Goal: Task Accomplishment & Management: Manage account settings

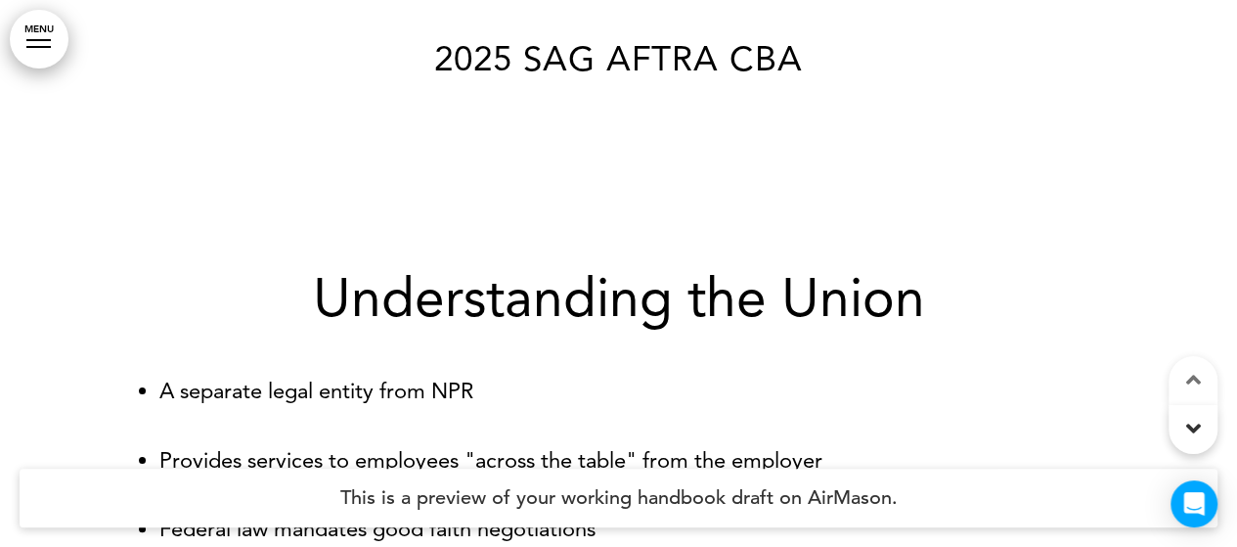
scroll to position [293, 0]
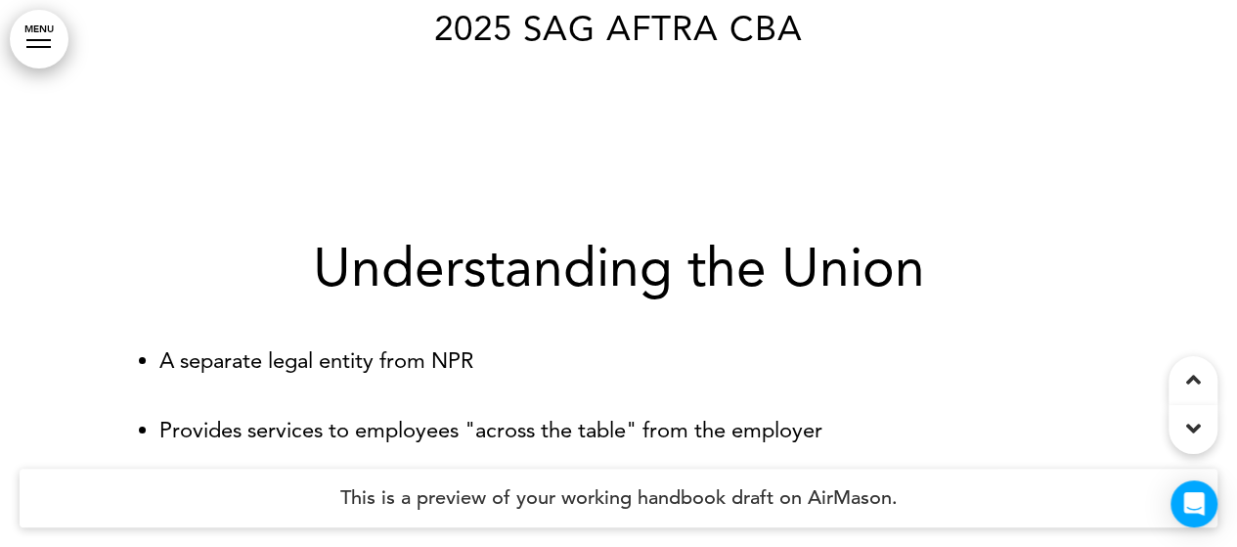
click at [49, 36] on link "MENU" at bounding box center [39, 39] width 59 height 59
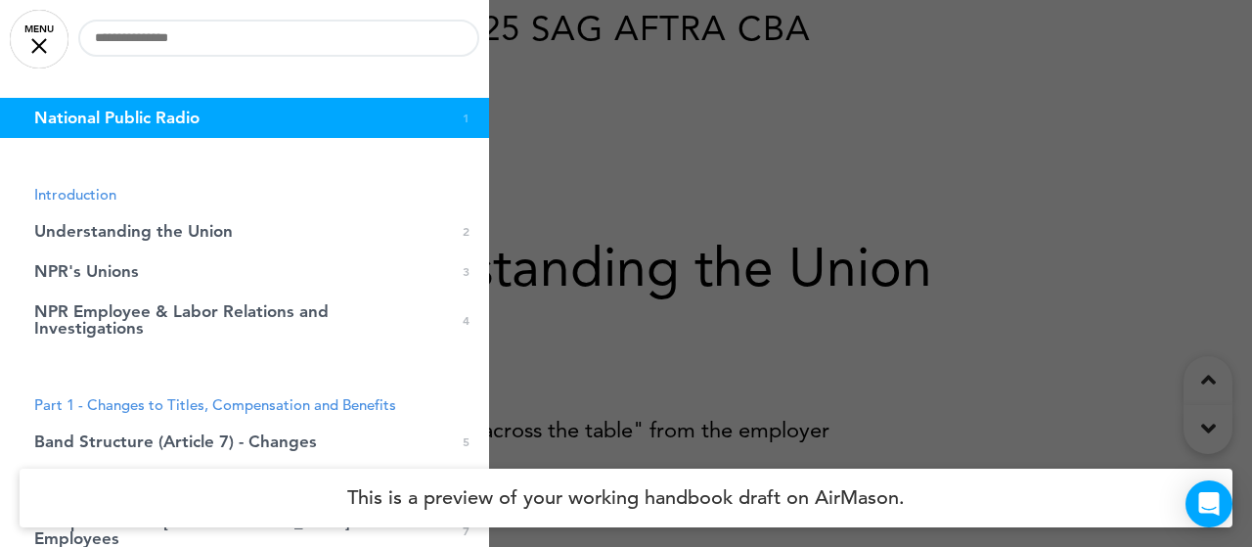
click at [1074, 177] on div at bounding box center [626, 273] width 1252 height 547
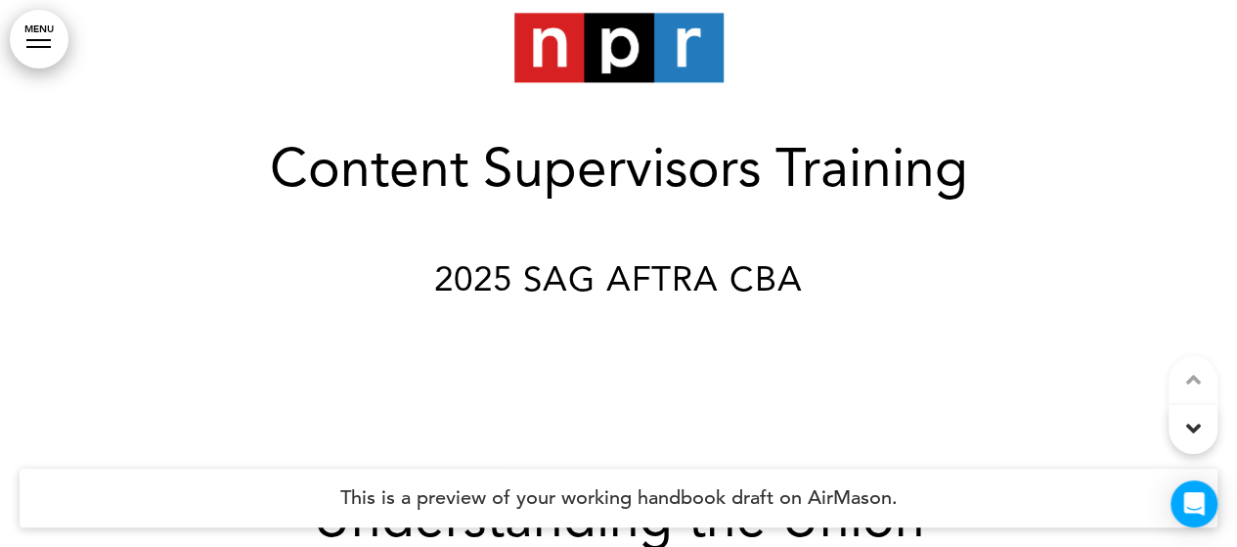
scroll to position [0, 0]
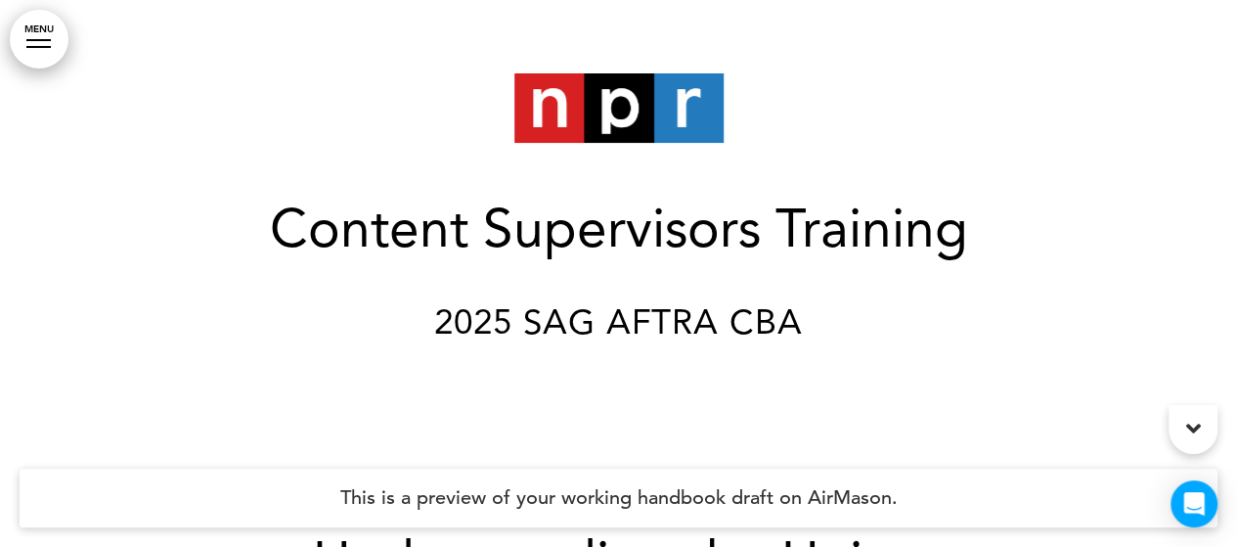
click at [763, 500] on h4 "This is a preview of your working handbook draft on AirMason." at bounding box center [619, 498] width 1198 height 59
click at [67, 40] on link "MENU" at bounding box center [39, 39] width 59 height 59
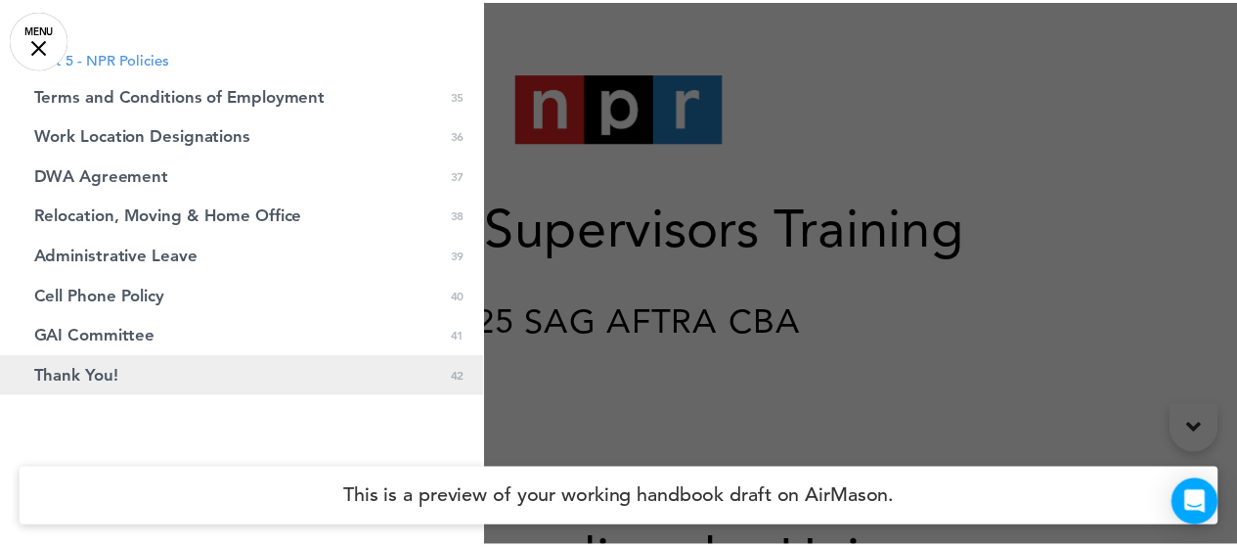
scroll to position [2087, 0]
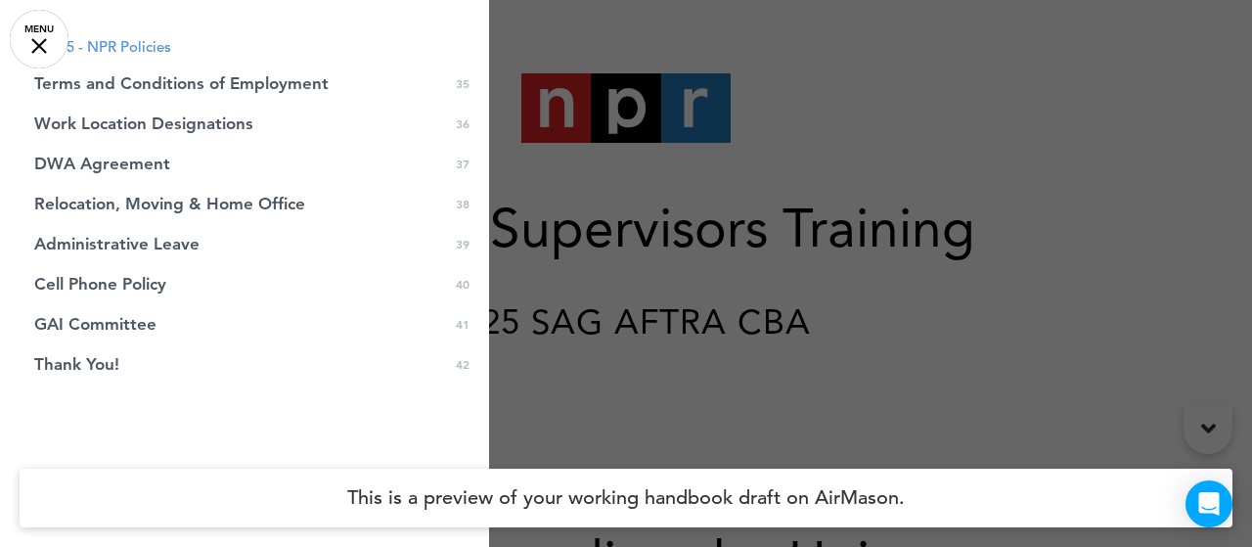
click at [720, 264] on div at bounding box center [626, 273] width 1252 height 547
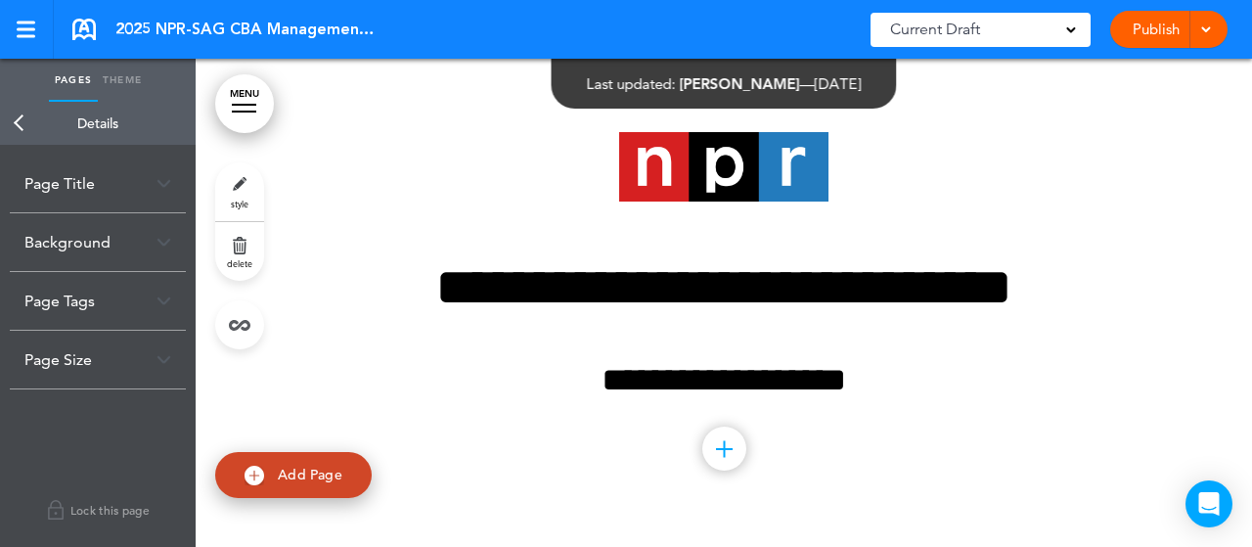
click at [247, 191] on link "style" at bounding box center [239, 191] width 49 height 59
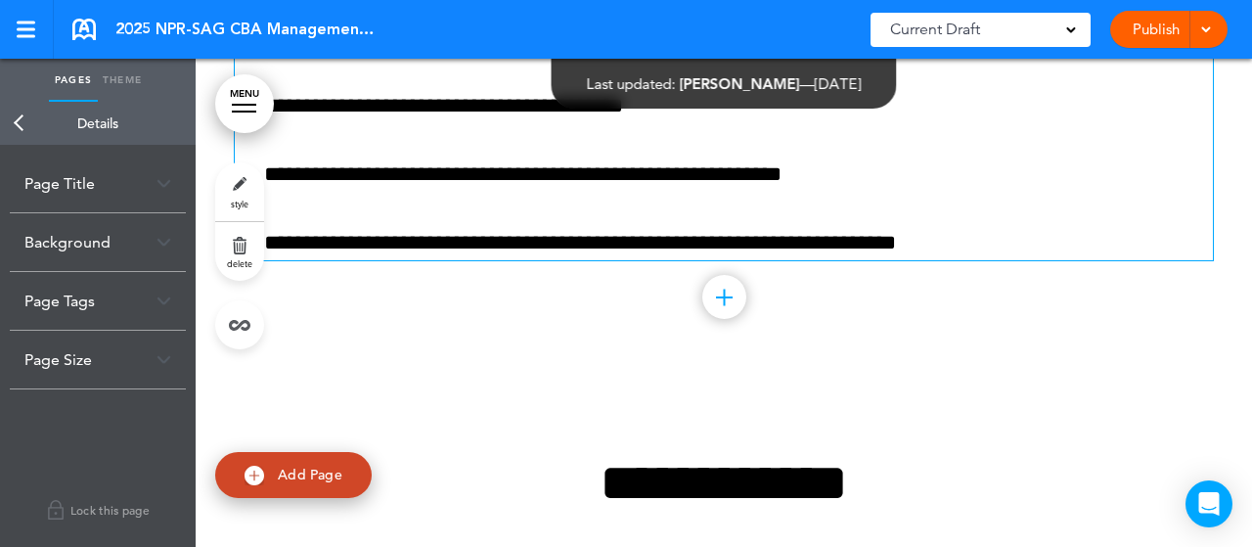
scroll to position [685, 0]
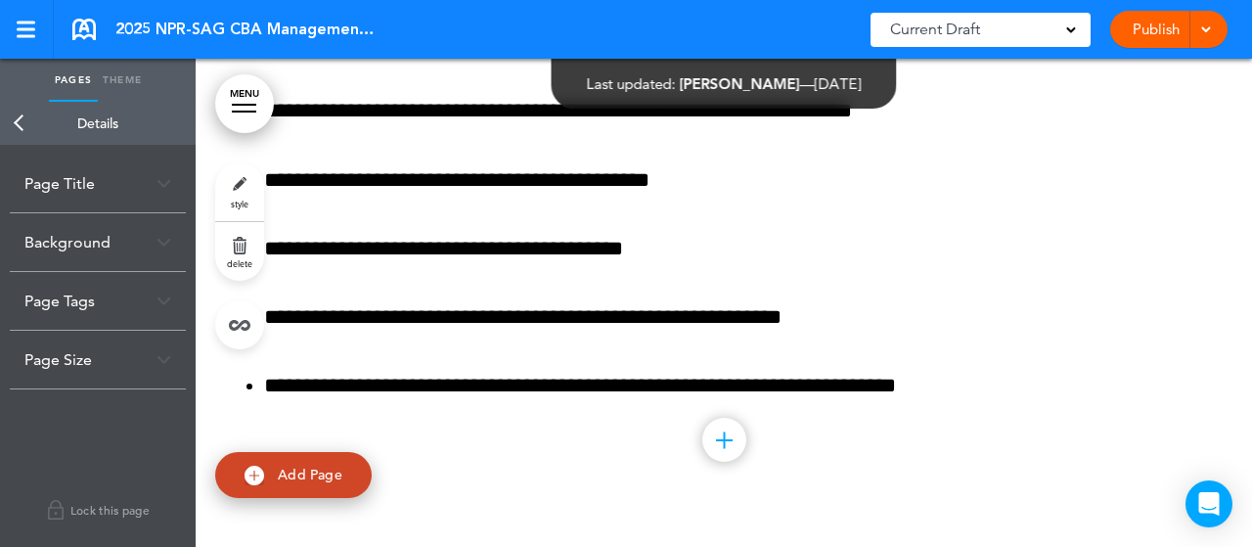
click at [52, 246] on div "Background" at bounding box center [98, 242] width 176 height 58
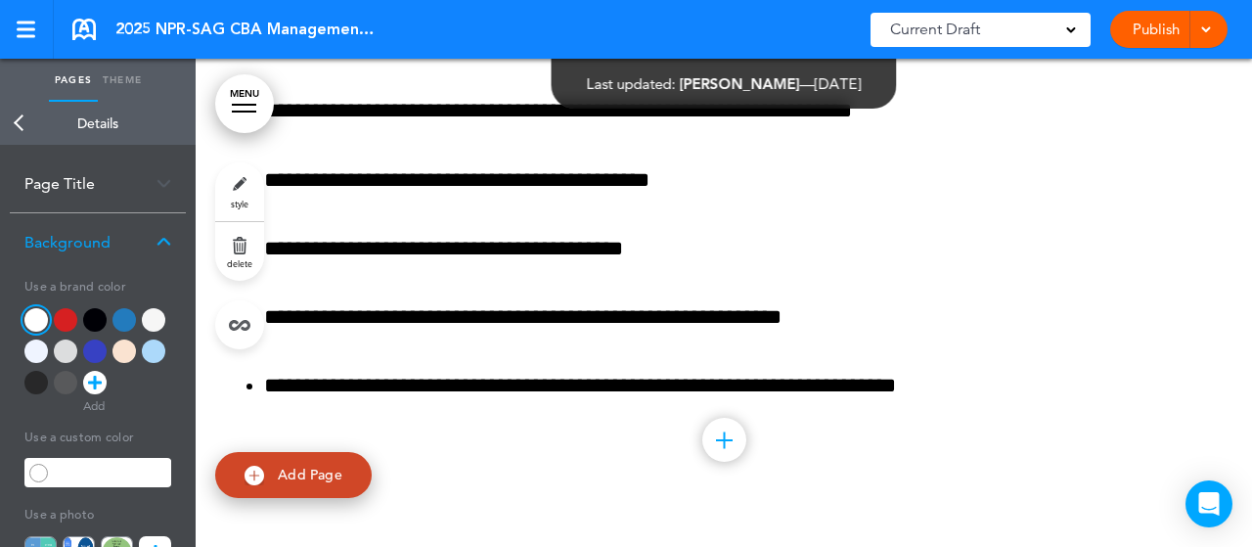
click at [98, 315] on div at bounding box center [94, 319] width 23 height 23
click at [47, 319] on div at bounding box center [35, 319] width 23 height 23
click at [120, 315] on div at bounding box center [123, 319] width 23 height 23
click at [43, 311] on div at bounding box center [35, 319] width 23 height 23
click at [171, 236] on div "Background" at bounding box center [98, 242] width 176 height 58
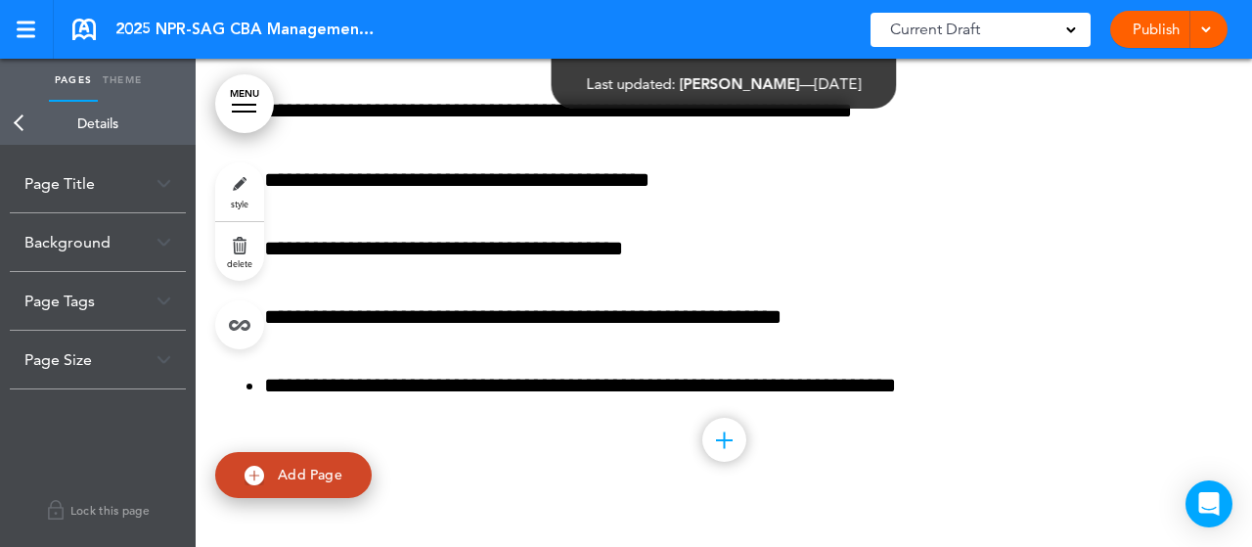
click at [247, 195] on link "style" at bounding box center [239, 191] width 49 height 59
click at [160, 418] on img at bounding box center [164, 418] width 15 height 11
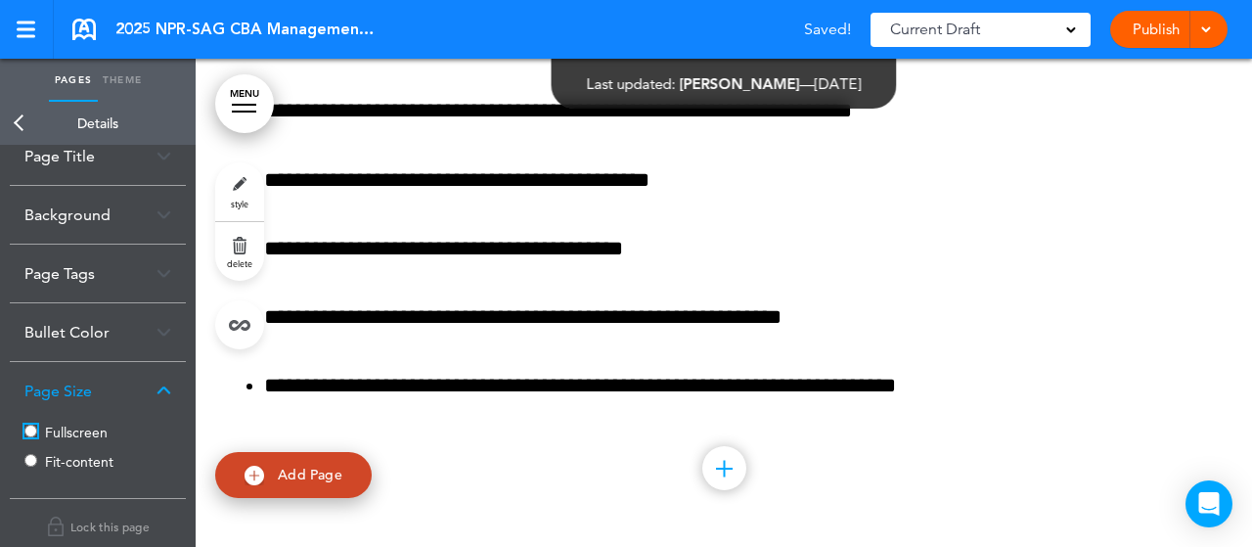
scroll to position [42, 0]
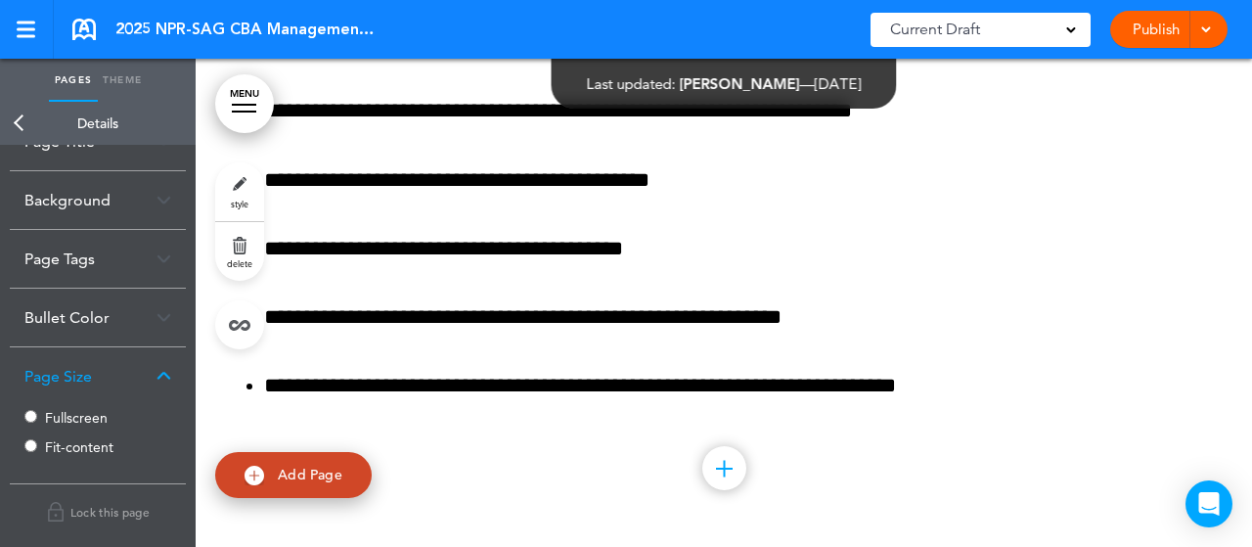
click at [143, 202] on div "Background" at bounding box center [98, 200] width 176 height 58
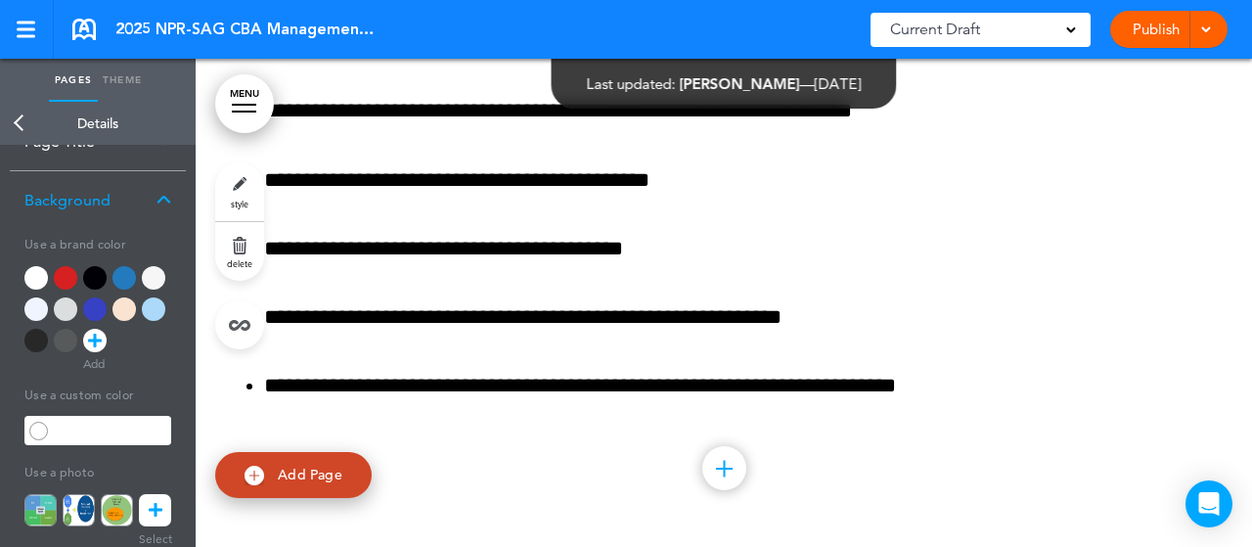
click at [34, 279] on div at bounding box center [35, 277] width 23 height 23
click at [129, 283] on div at bounding box center [123, 277] width 23 height 23
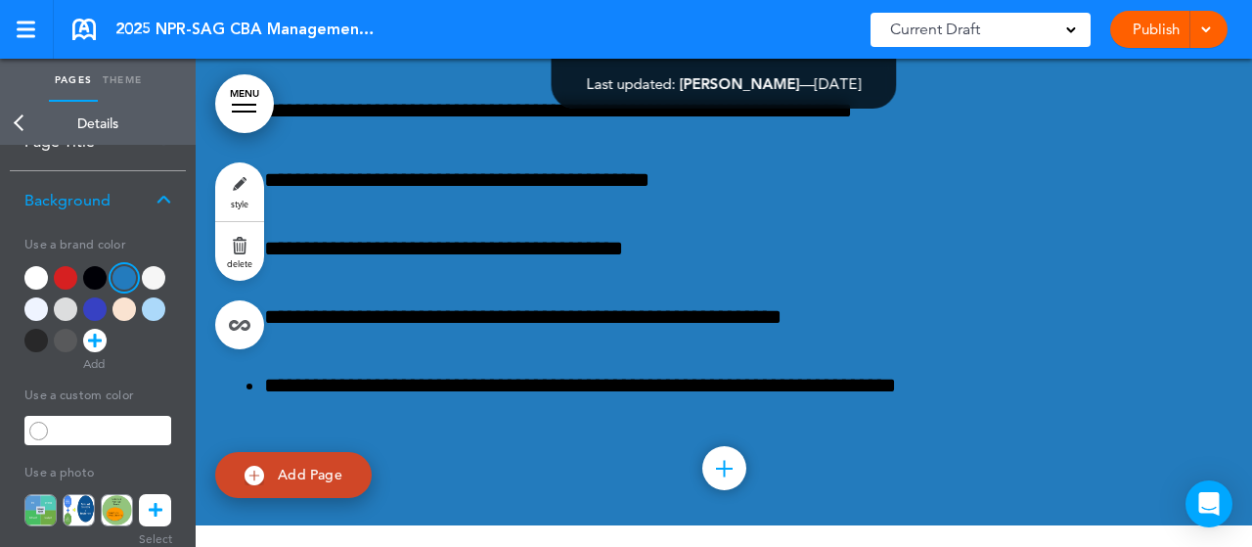
click at [43, 279] on div at bounding box center [35, 277] width 23 height 23
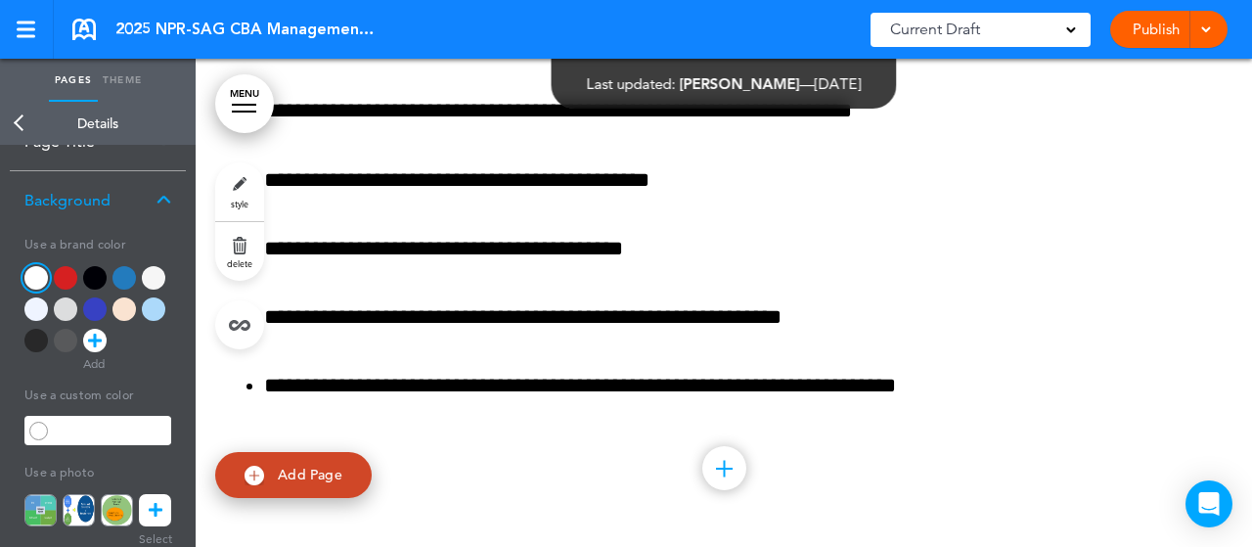
click at [67, 312] on div at bounding box center [65, 308] width 23 height 23
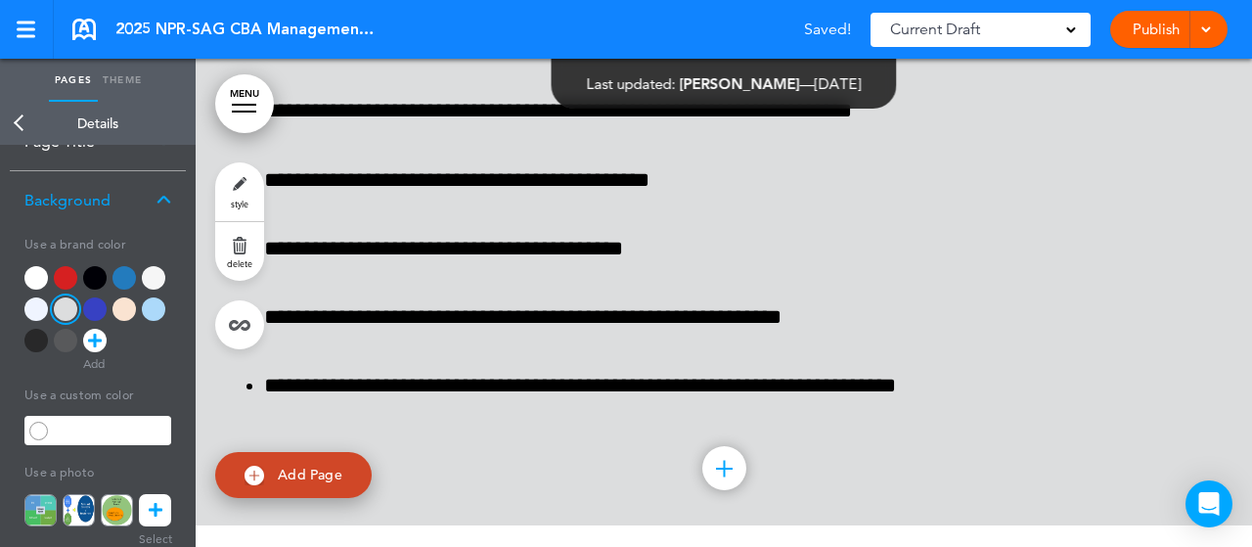
click at [117, 306] on div at bounding box center [123, 308] width 23 height 23
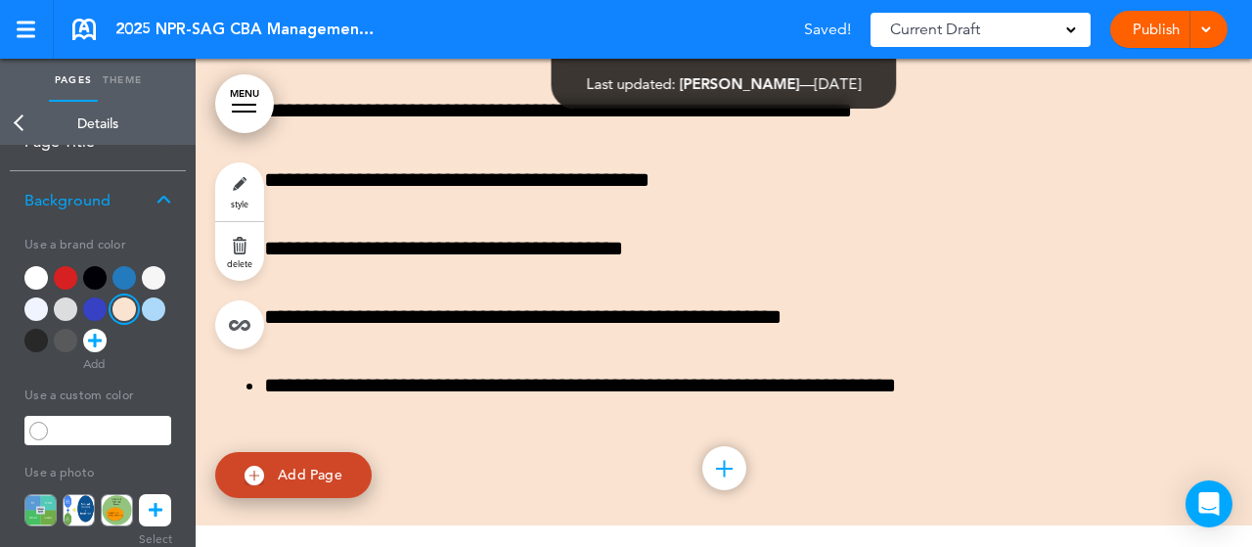
click at [166, 275] on div at bounding box center [97, 313] width 147 height 94
click at [163, 273] on div at bounding box center [153, 277] width 23 height 23
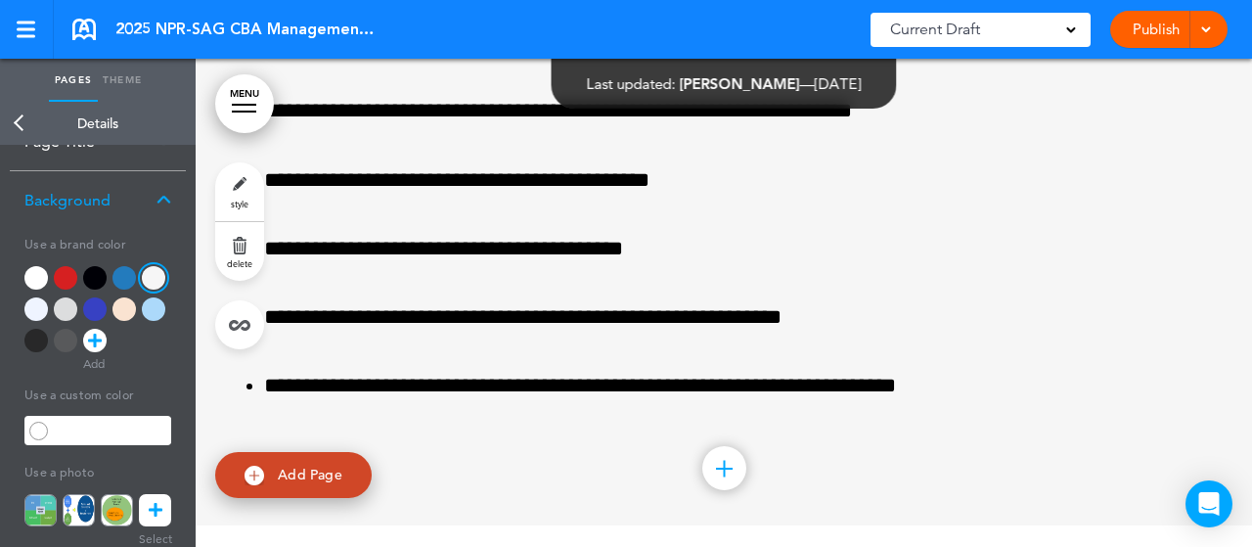
click at [32, 302] on div at bounding box center [35, 308] width 23 height 23
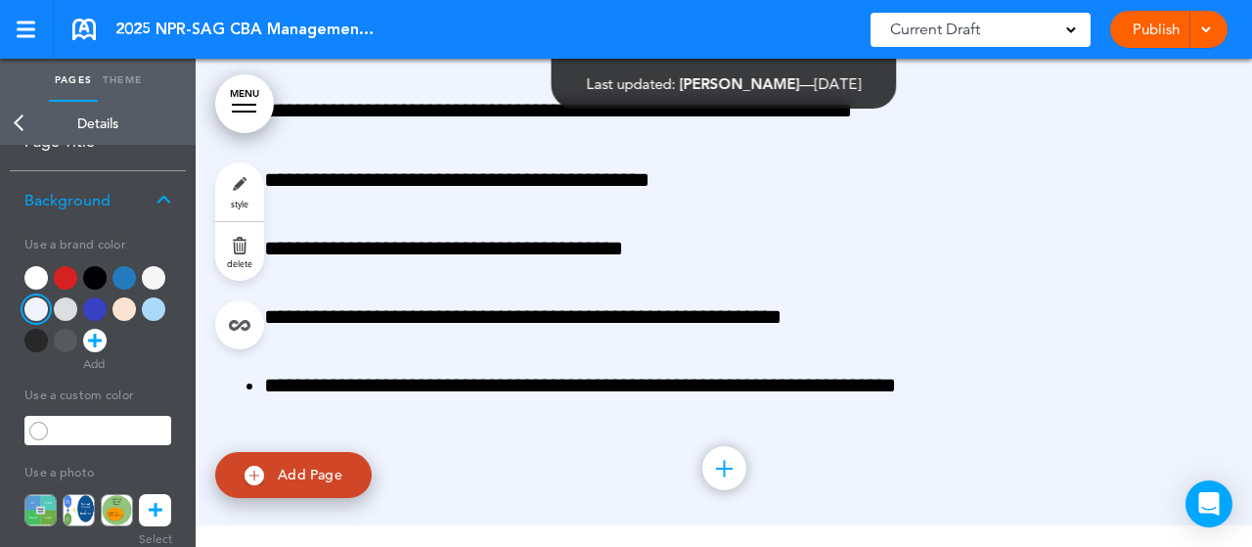
click at [38, 275] on div at bounding box center [35, 277] width 23 height 23
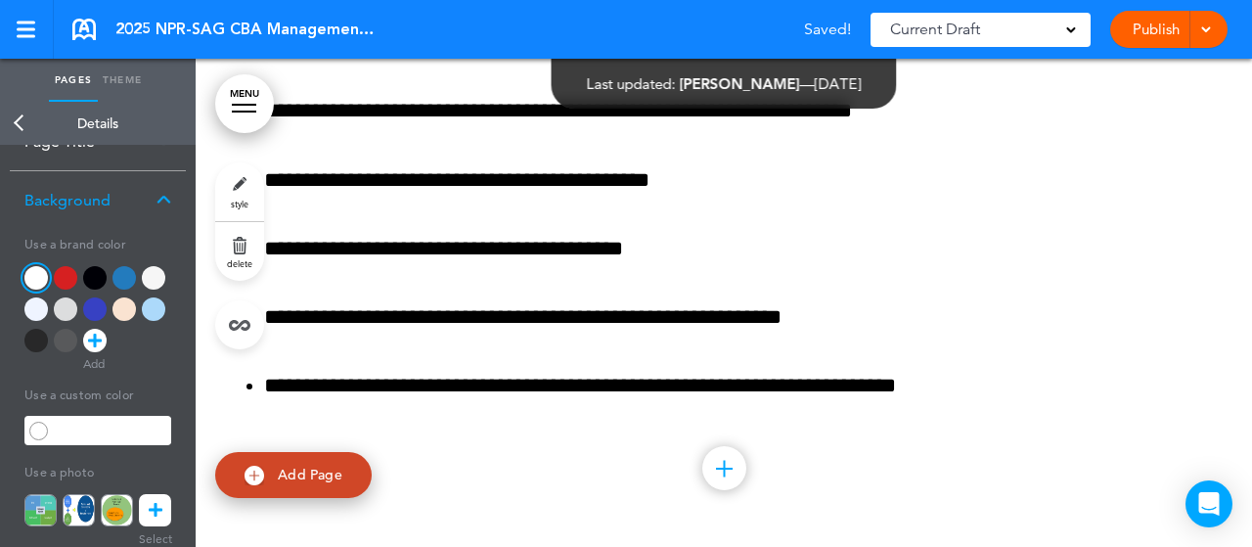
click at [73, 271] on div at bounding box center [65, 277] width 23 height 23
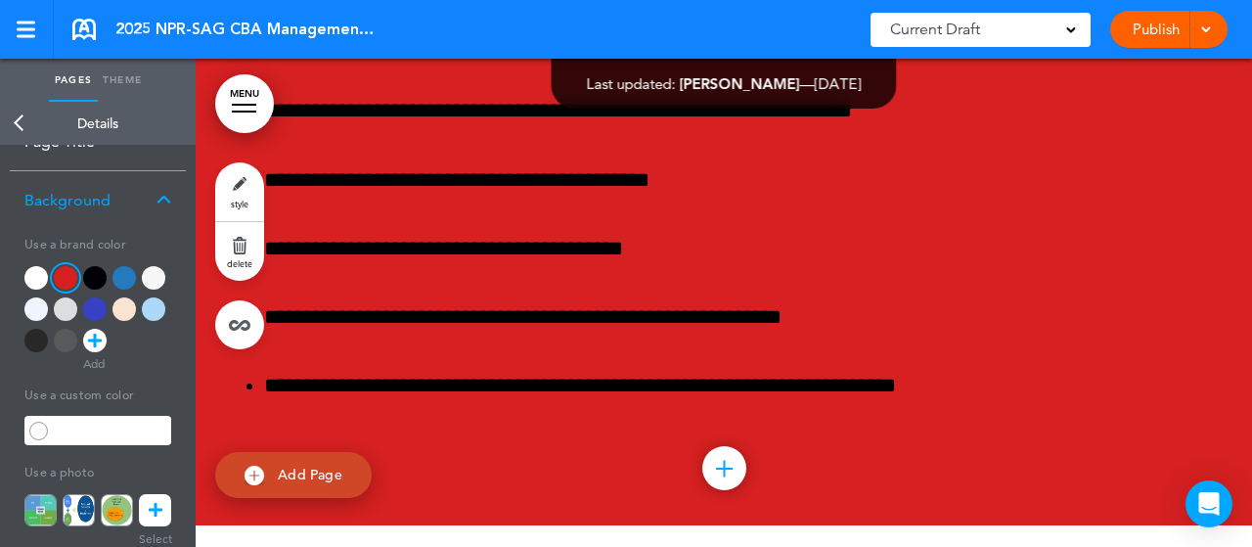
click at [155, 309] on div at bounding box center [153, 308] width 23 height 23
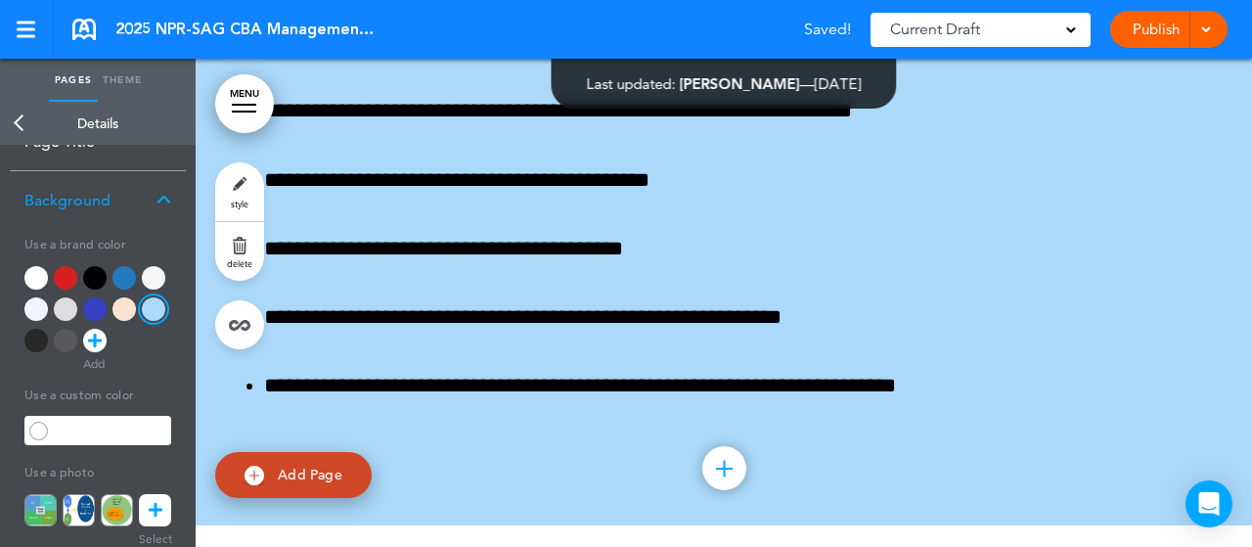
click at [111, 307] on div at bounding box center [97, 313] width 147 height 94
click at [125, 309] on div at bounding box center [123, 308] width 23 height 23
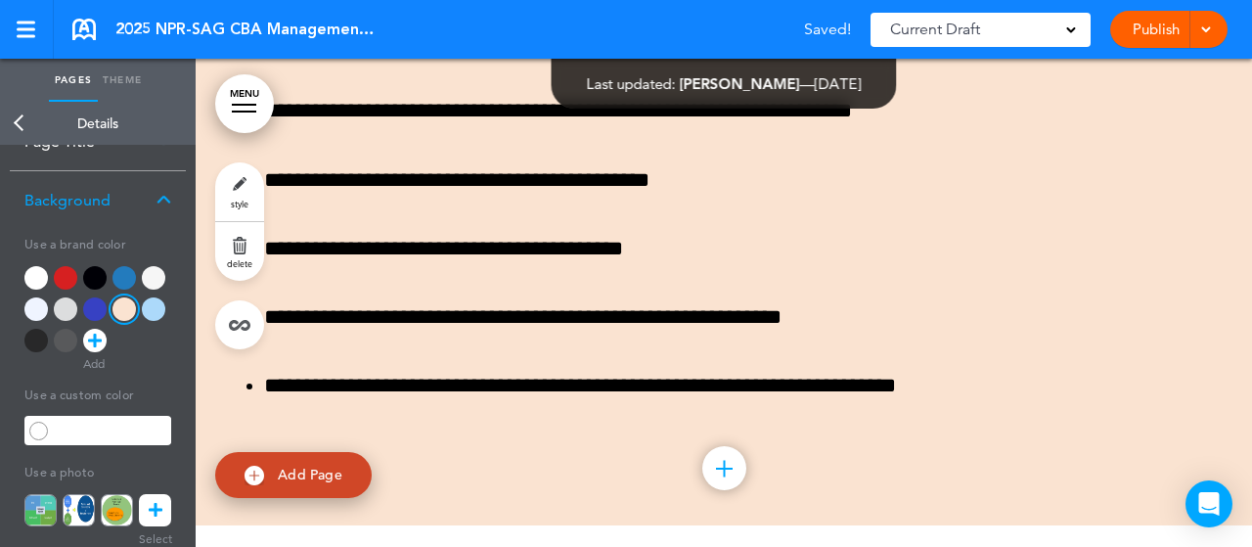
click at [97, 310] on div at bounding box center [94, 308] width 23 height 23
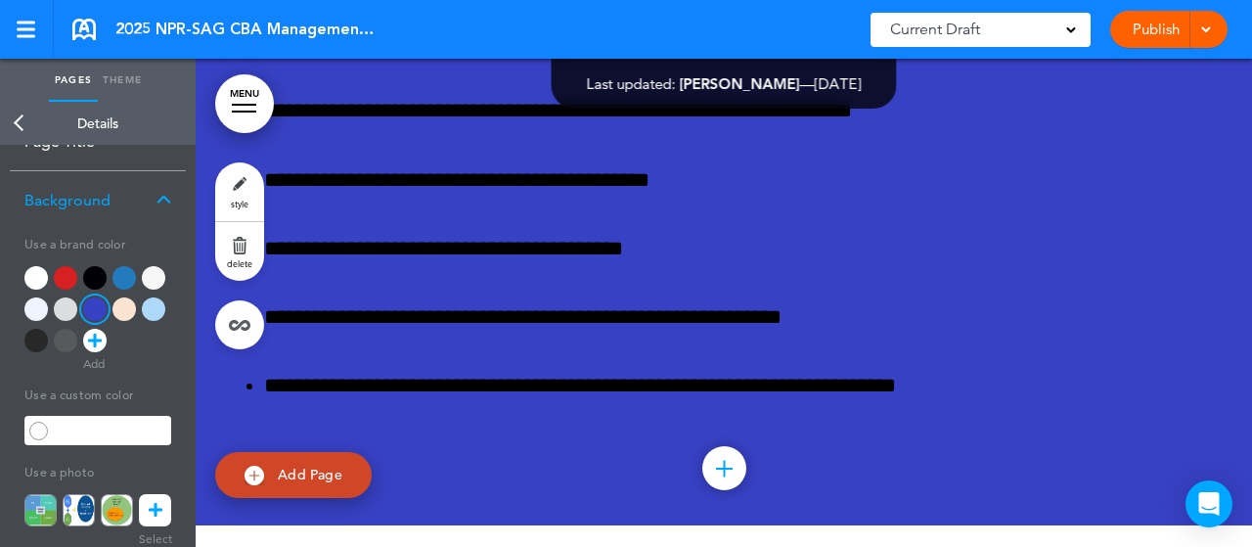
click at [38, 275] on div at bounding box center [35, 277] width 23 height 23
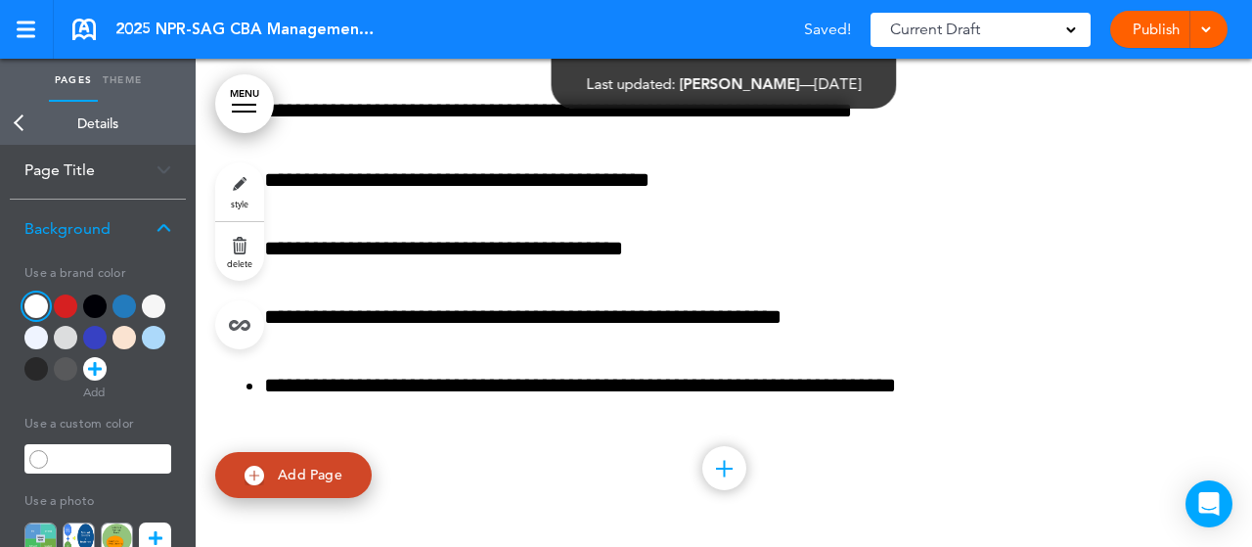
scroll to position [0, 0]
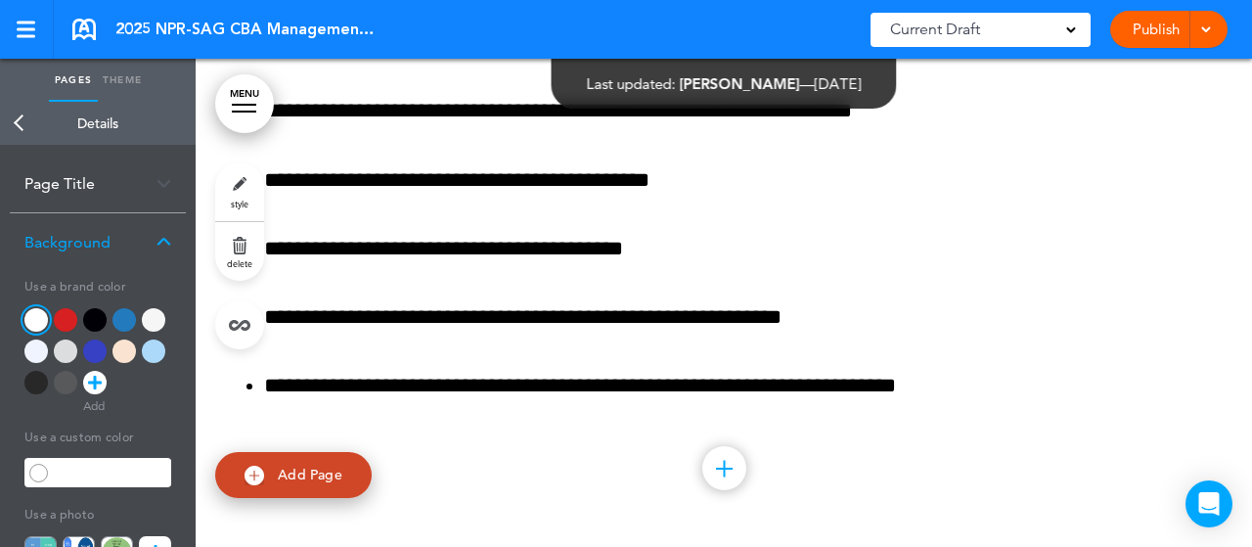
click at [127, 173] on div "Page Title" at bounding box center [98, 184] width 176 height 58
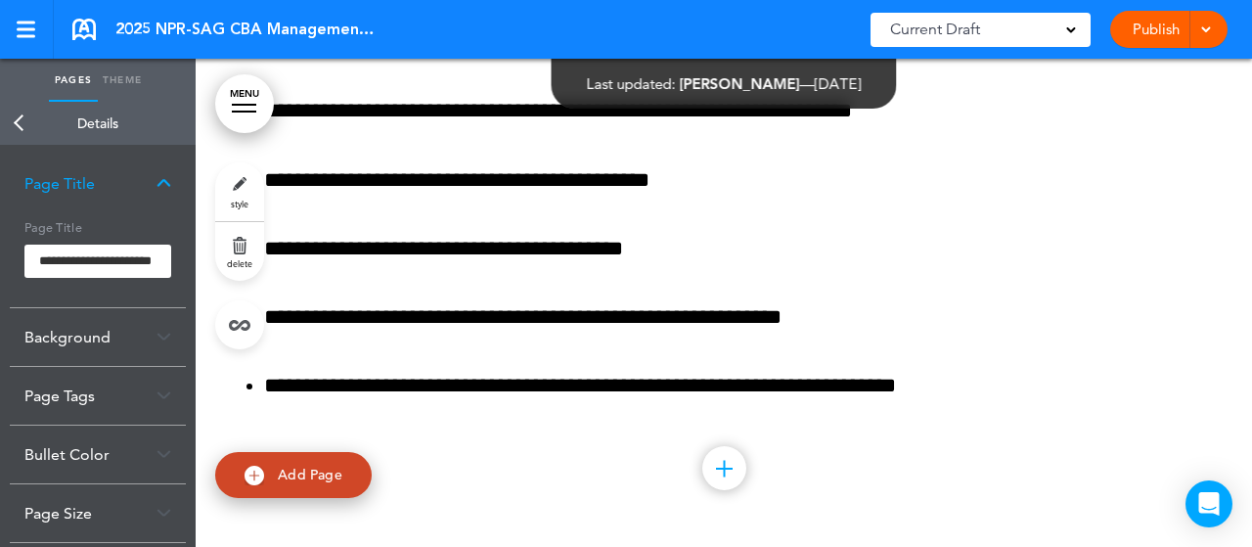
click at [176, 186] on div "Page Title" at bounding box center [98, 184] width 176 height 58
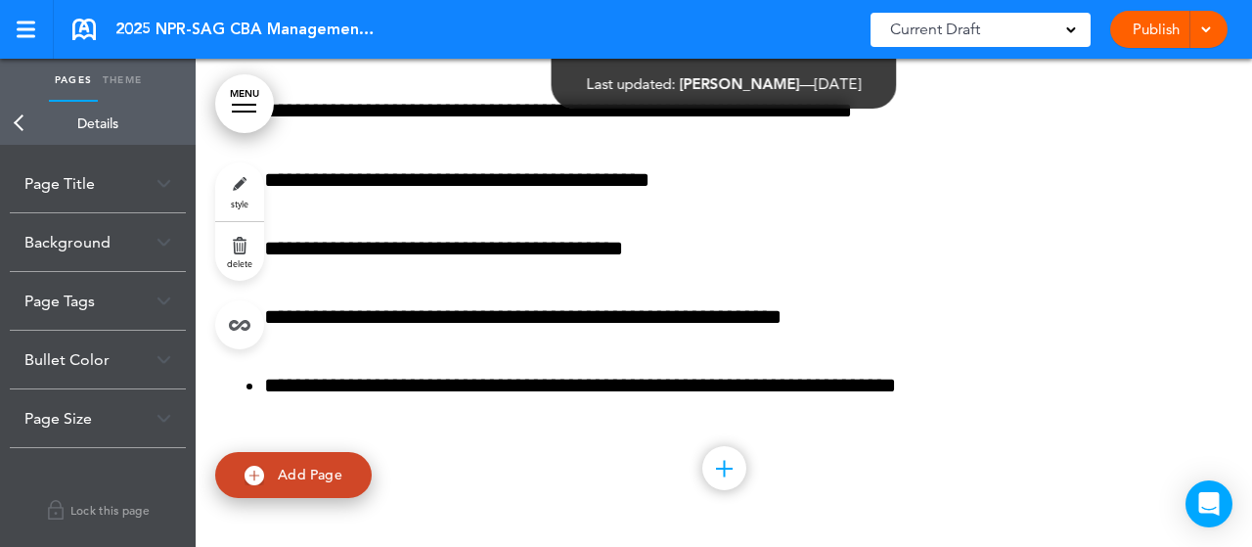
click at [135, 87] on link "Theme" at bounding box center [122, 80] width 49 height 43
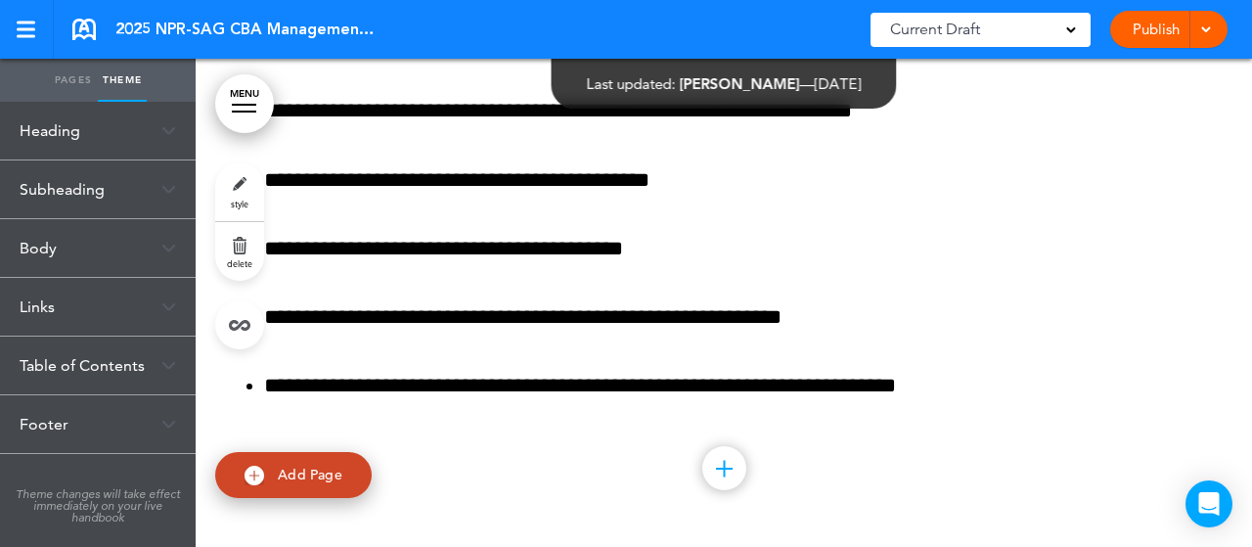
click at [138, 143] on div "Heading" at bounding box center [98, 131] width 196 height 58
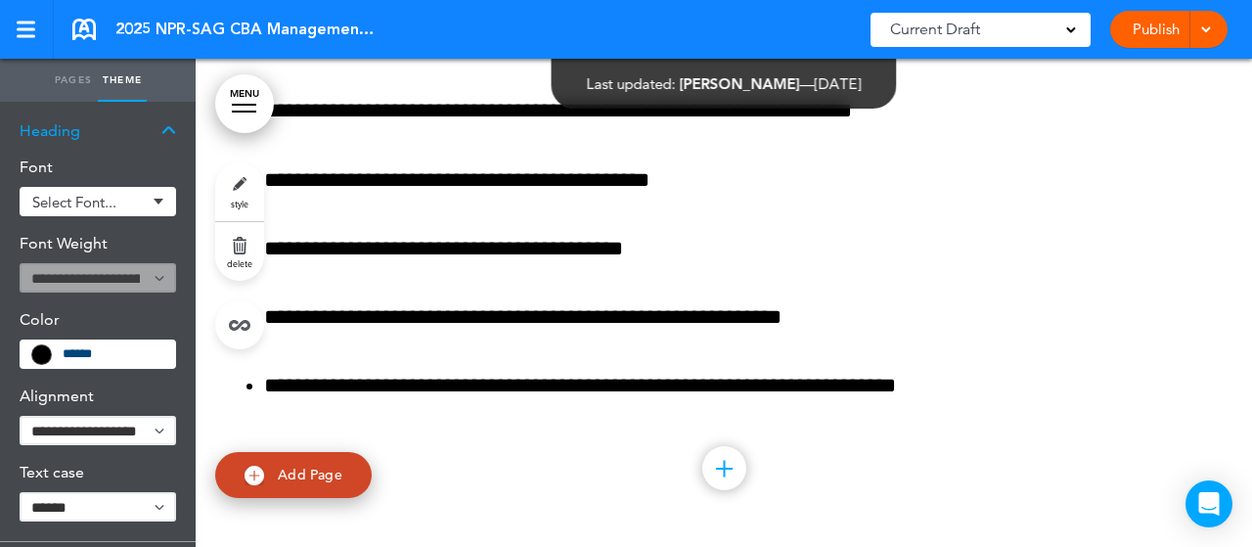
click at [139, 145] on div "Heading" at bounding box center [98, 131] width 196 height 58
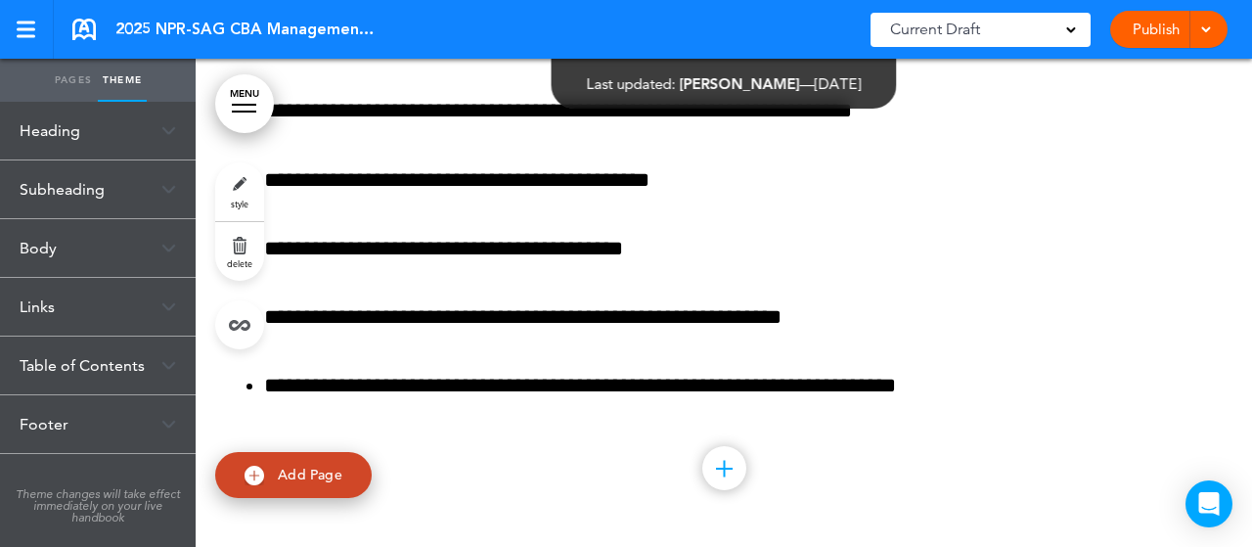
click at [164, 364] on img at bounding box center [168, 365] width 15 height 11
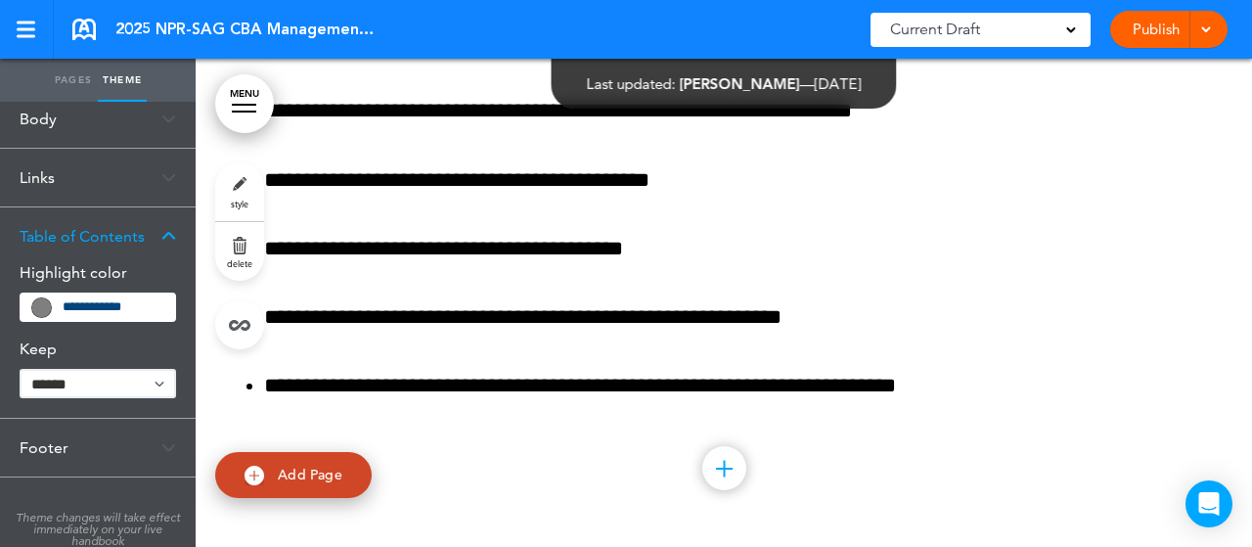
scroll to position [137, 0]
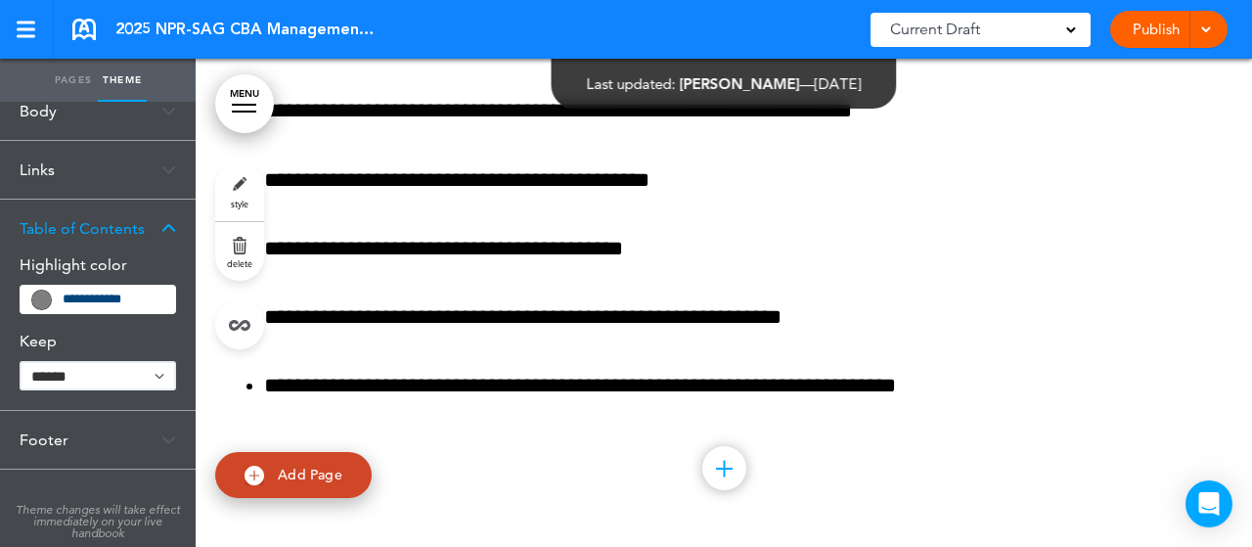
click at [160, 379] on select "****** ****" at bounding box center [98, 375] width 157 height 29
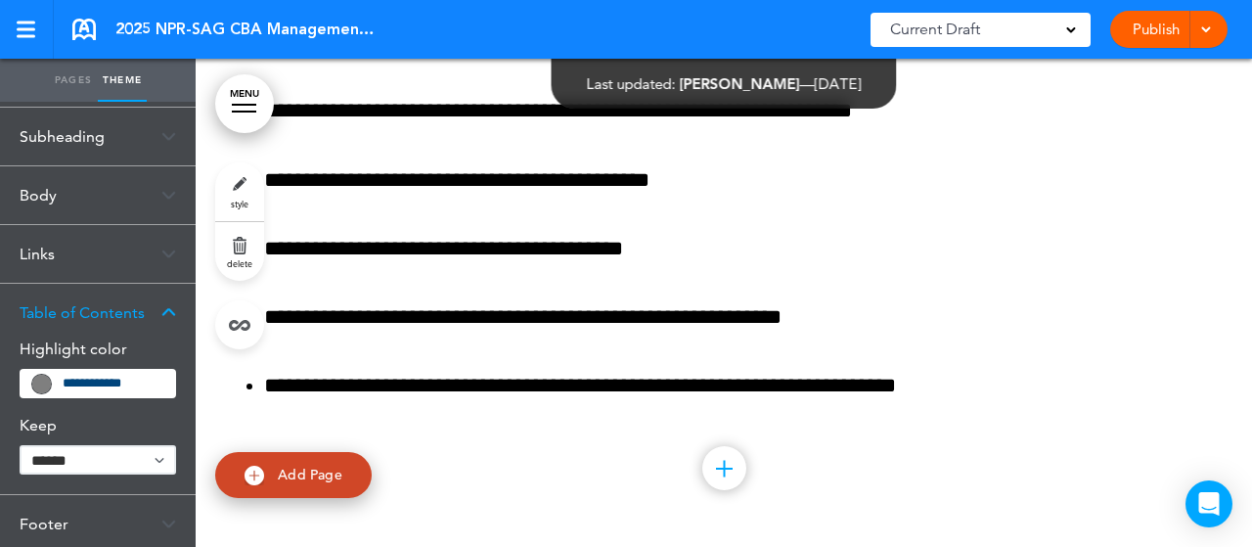
scroll to position [0, 0]
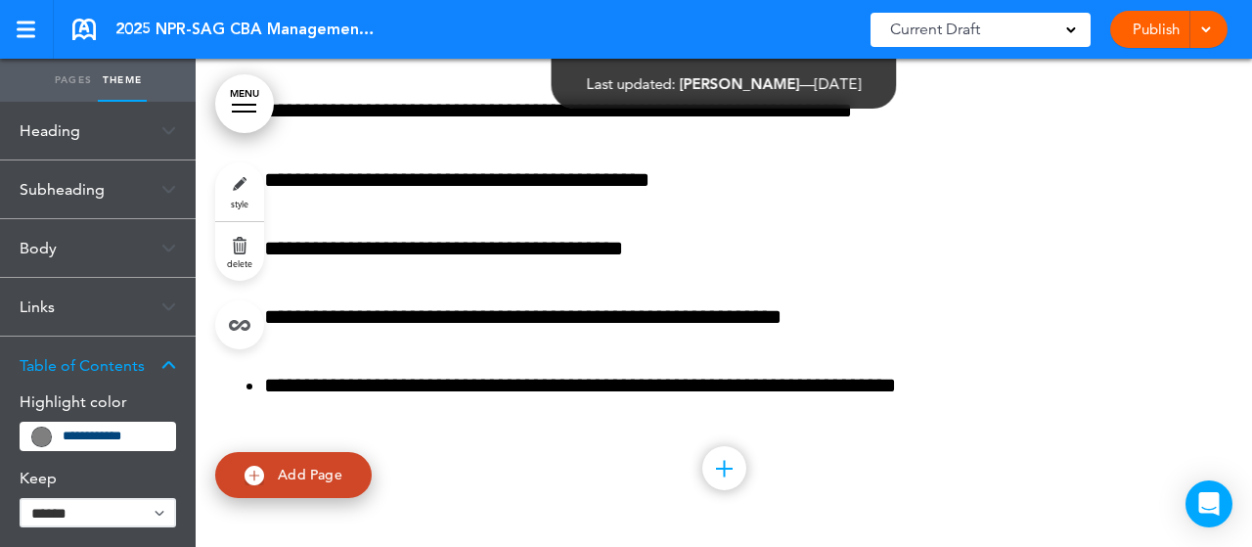
click at [1145, 34] on link "Publish" at bounding box center [1156, 29] width 62 height 37
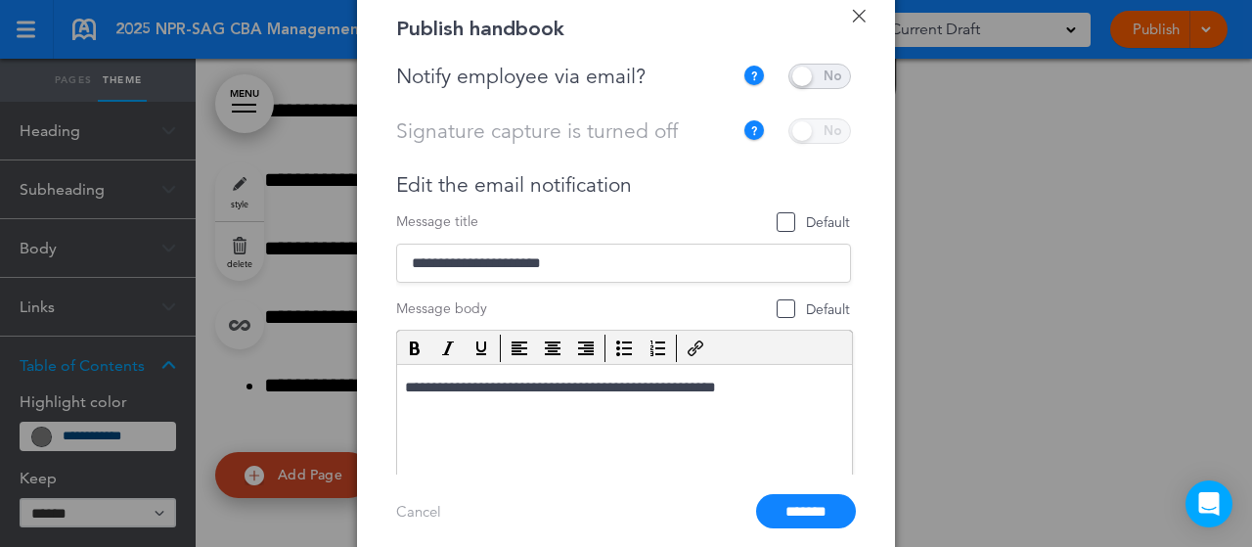
click at [819, 66] on span at bounding box center [819, 76] width 63 height 25
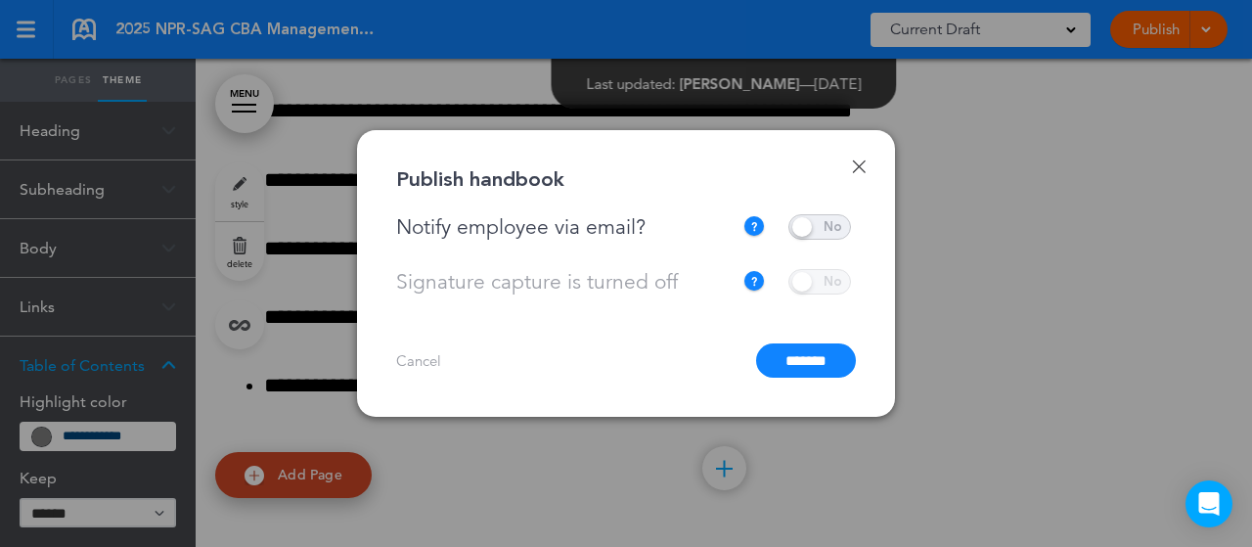
click at [552, 448] on div at bounding box center [626, 273] width 1252 height 547
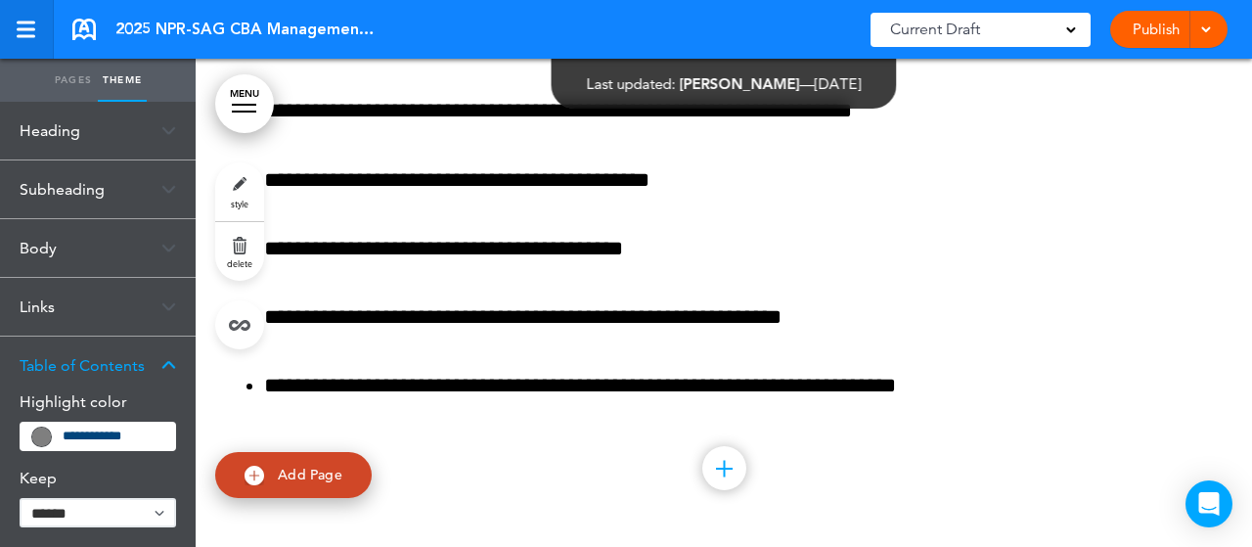
click at [45, 20] on link at bounding box center [27, 29] width 54 height 59
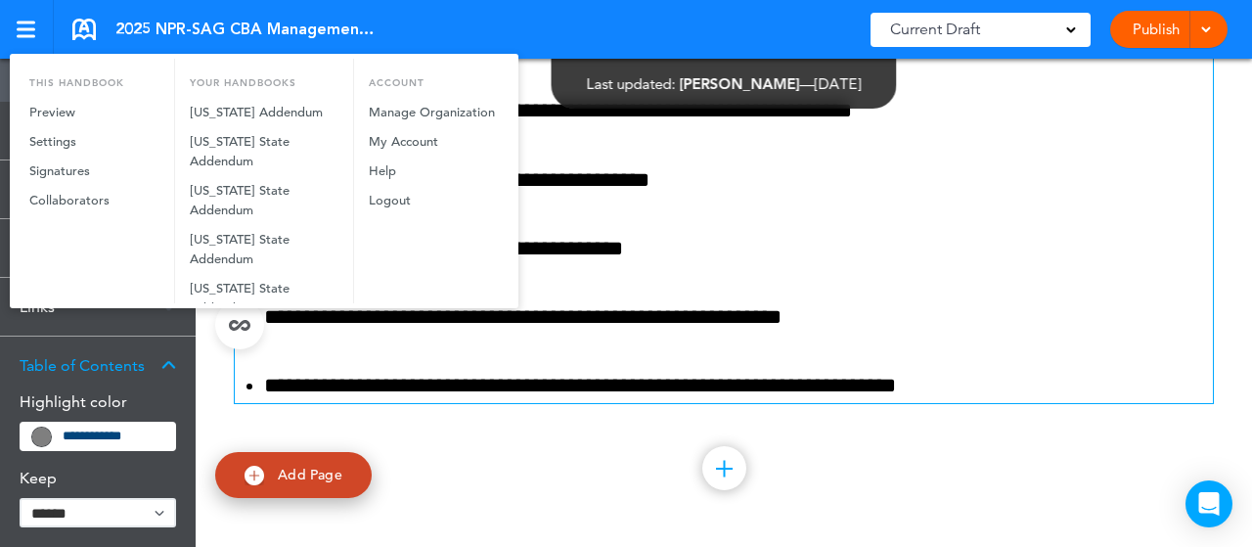
drag, startPoint x: 949, startPoint y: 250, endPoint x: 927, endPoint y: 221, distance: 36.4
click at [950, 250] on div at bounding box center [626, 273] width 1252 height 547
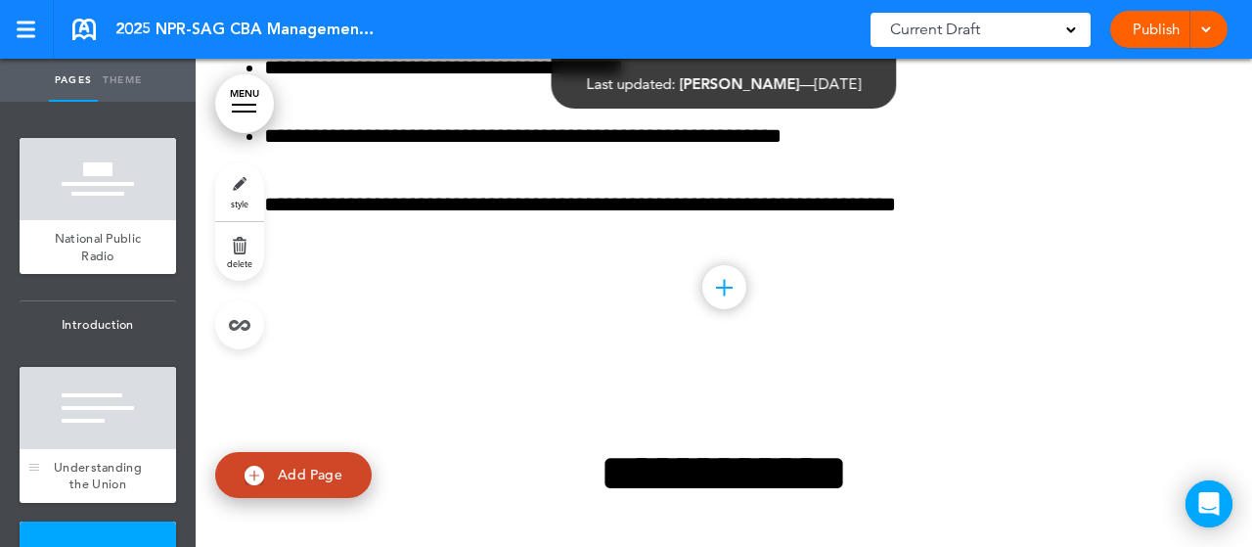
scroll to position [978, 0]
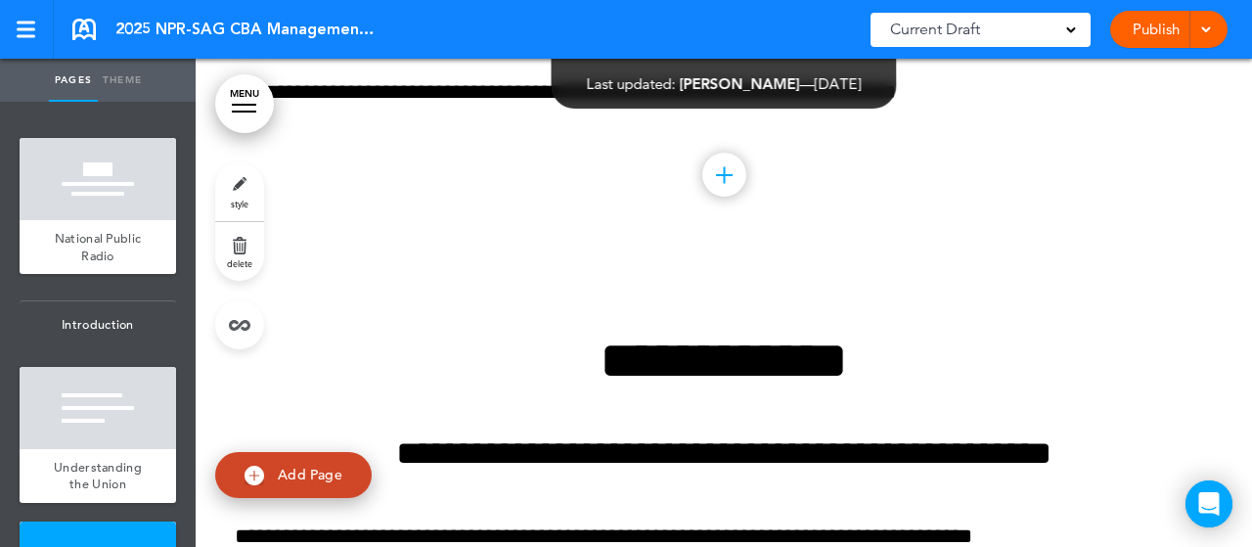
click at [127, 75] on link "Theme" at bounding box center [122, 80] width 49 height 43
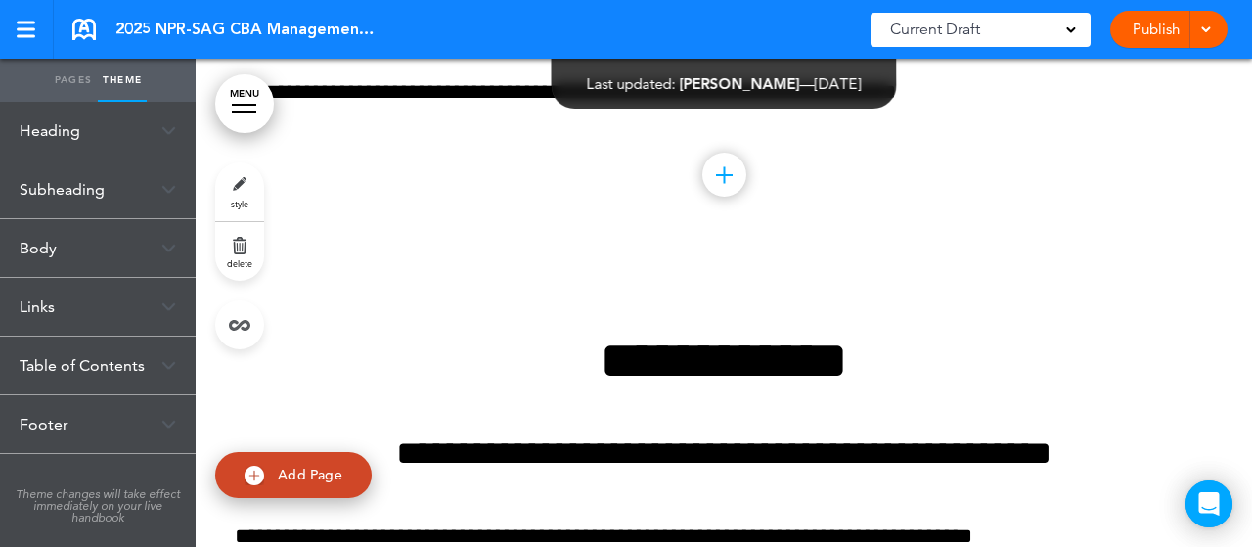
click at [70, 79] on link "Pages" at bounding box center [73, 80] width 49 height 43
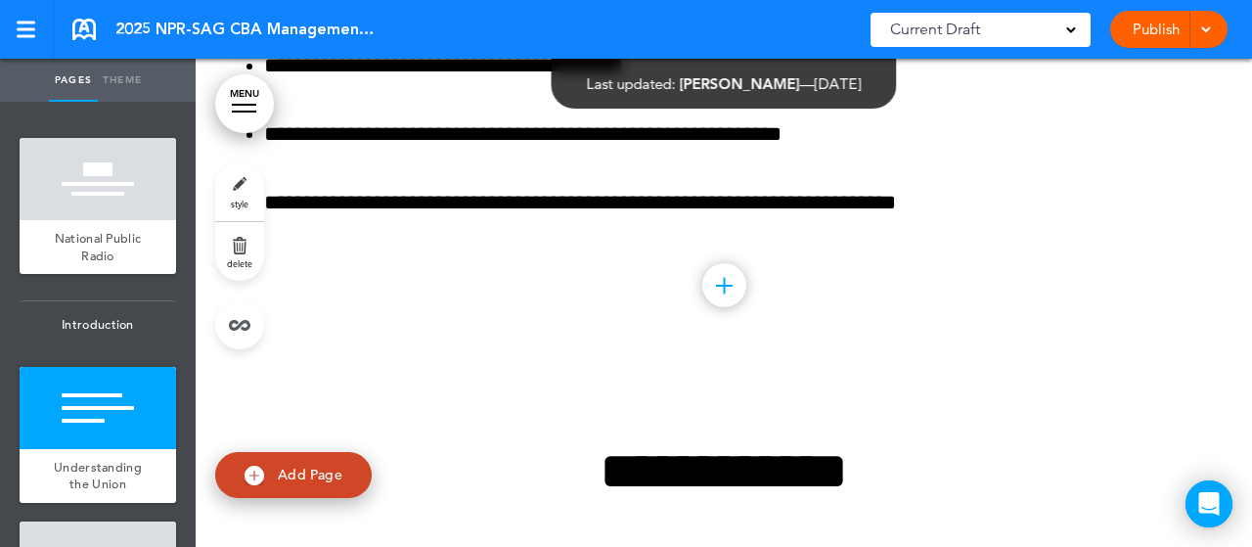
scroll to position [783, 0]
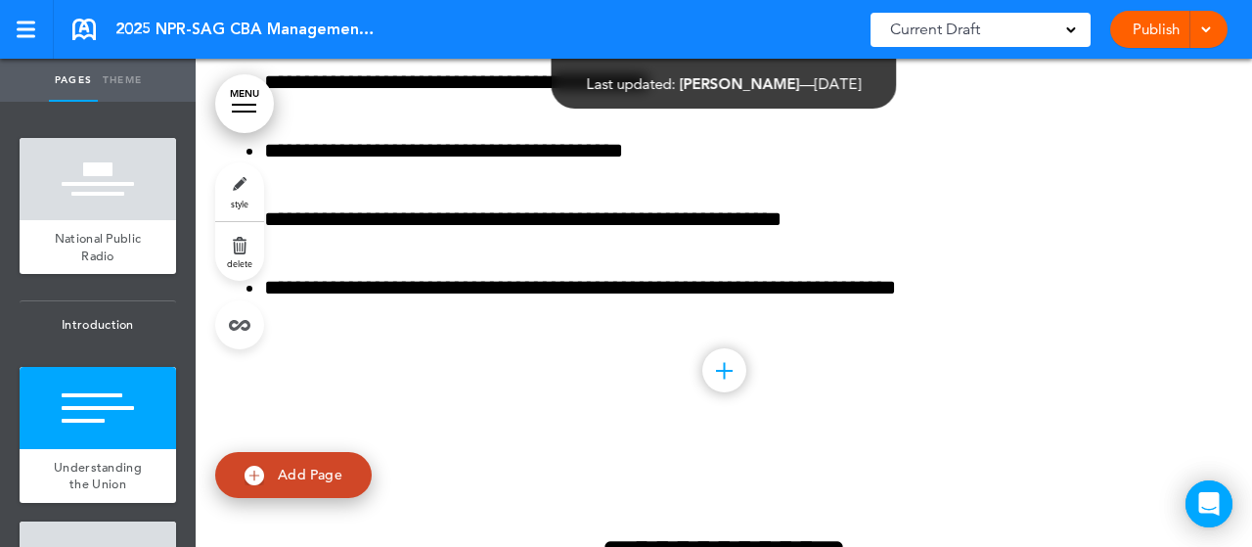
click at [259, 112] on link "MENU" at bounding box center [244, 103] width 59 height 59
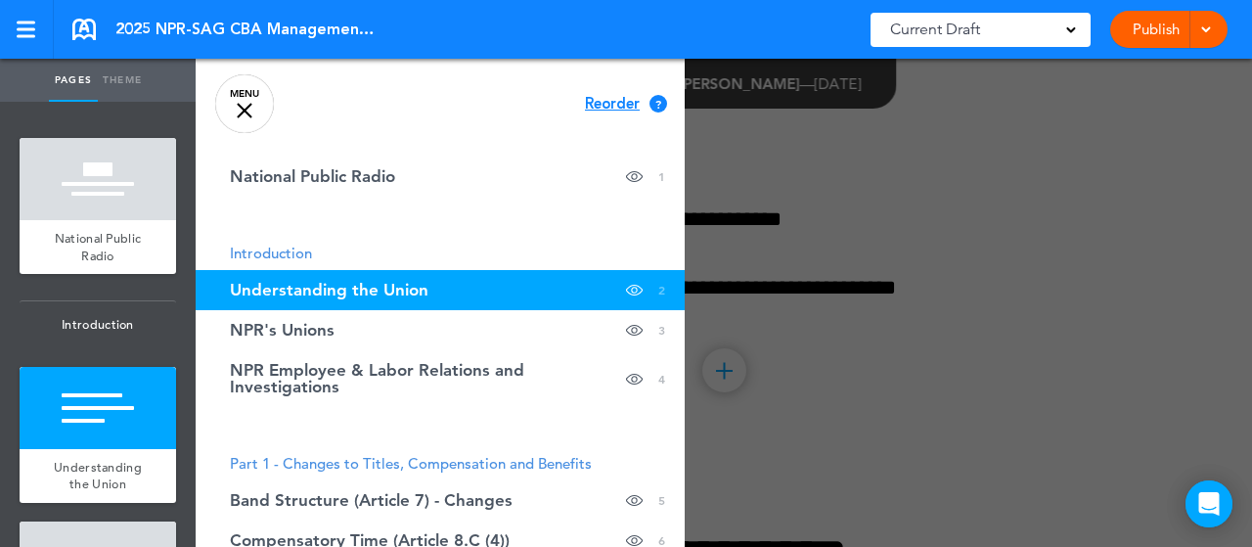
click at [257, 107] on link "MENU" at bounding box center [244, 103] width 59 height 59
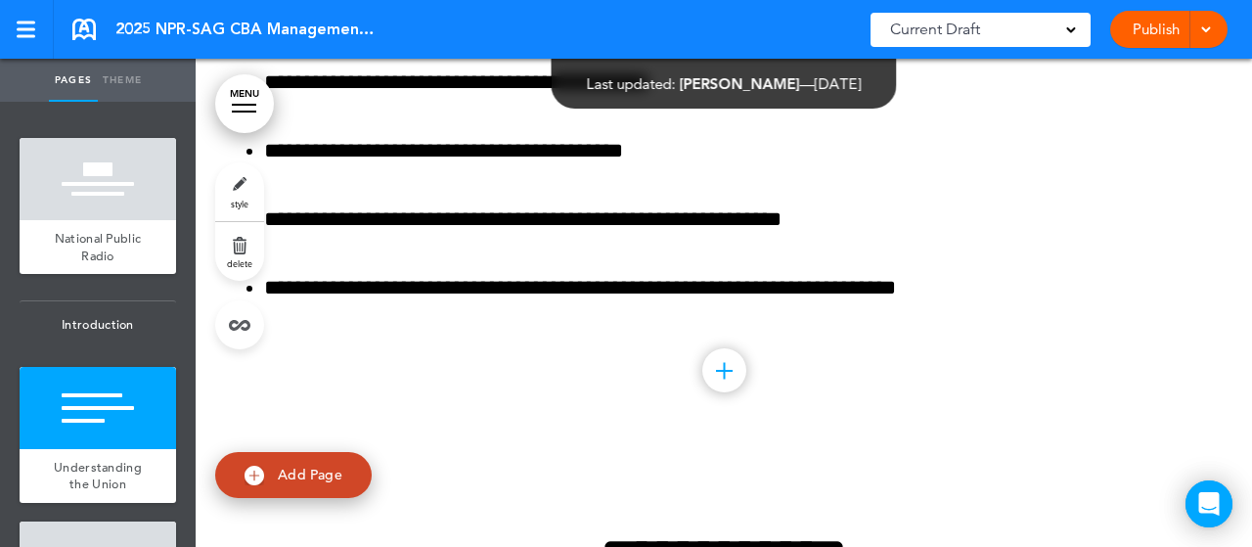
click at [249, 197] on link "style" at bounding box center [239, 191] width 49 height 59
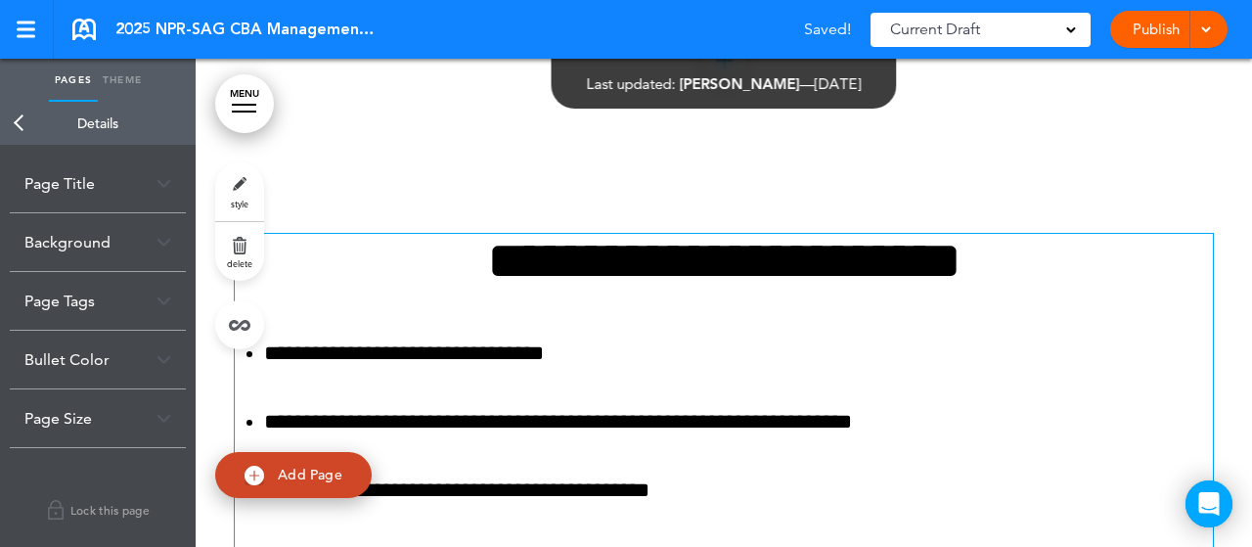
scroll to position [391, 0]
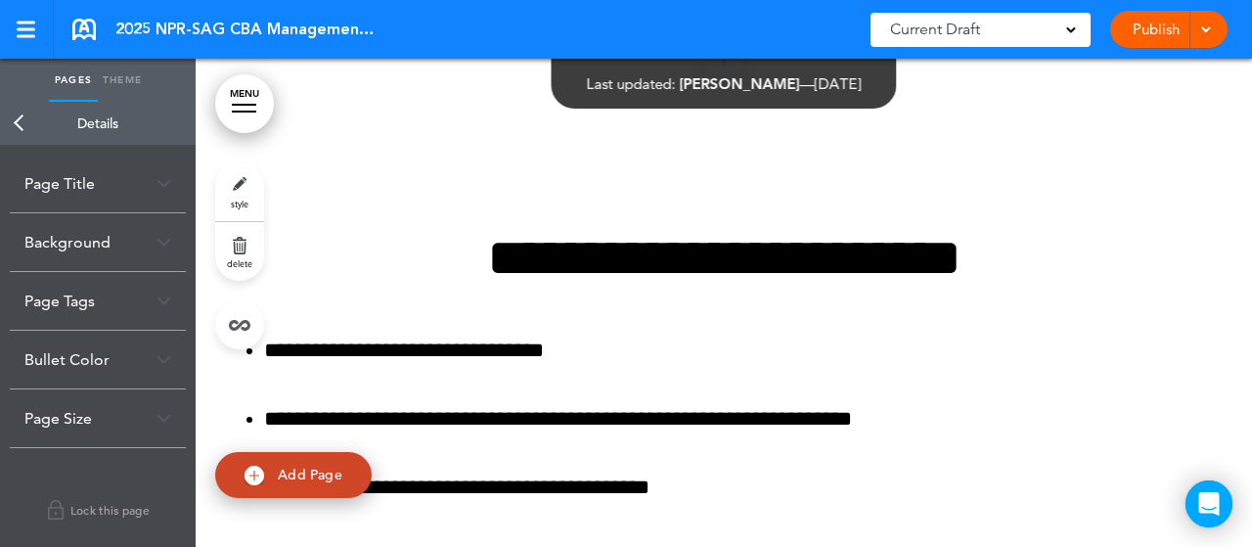
click at [237, 24] on span "2025 NPR-SAG CBA Management Training" at bounding box center [247, 30] width 264 height 22
click at [1213, 38] on div "Publish Publish Preview Draft" at bounding box center [1168, 29] width 117 height 37
click at [1210, 34] on div at bounding box center [1203, 29] width 20 height 37
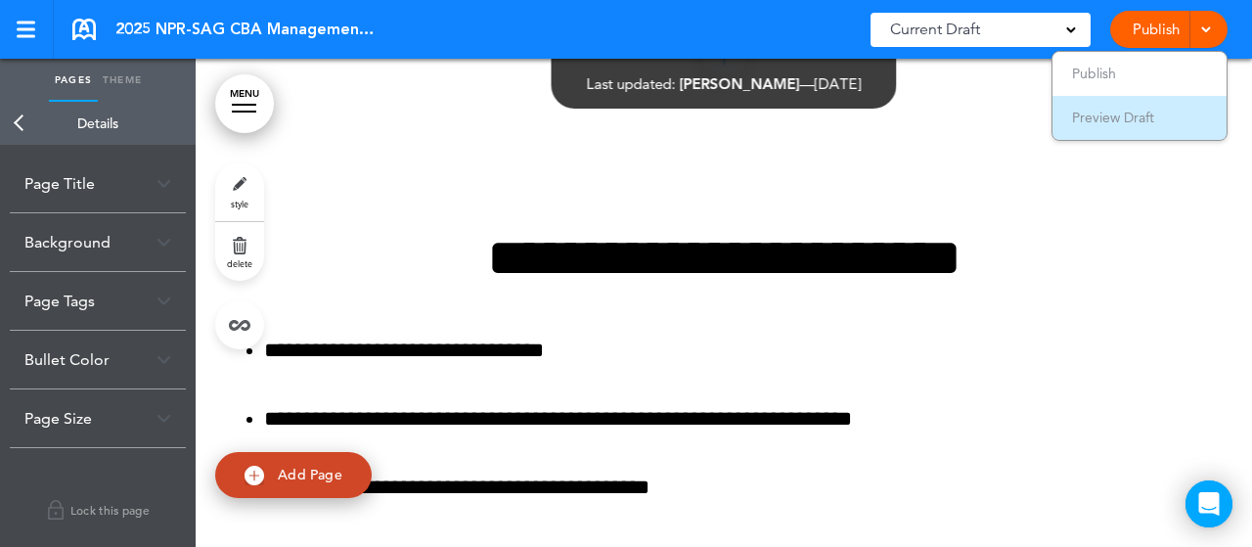
click at [1096, 118] on span "Preview Draft" at bounding box center [1113, 118] width 82 height 18
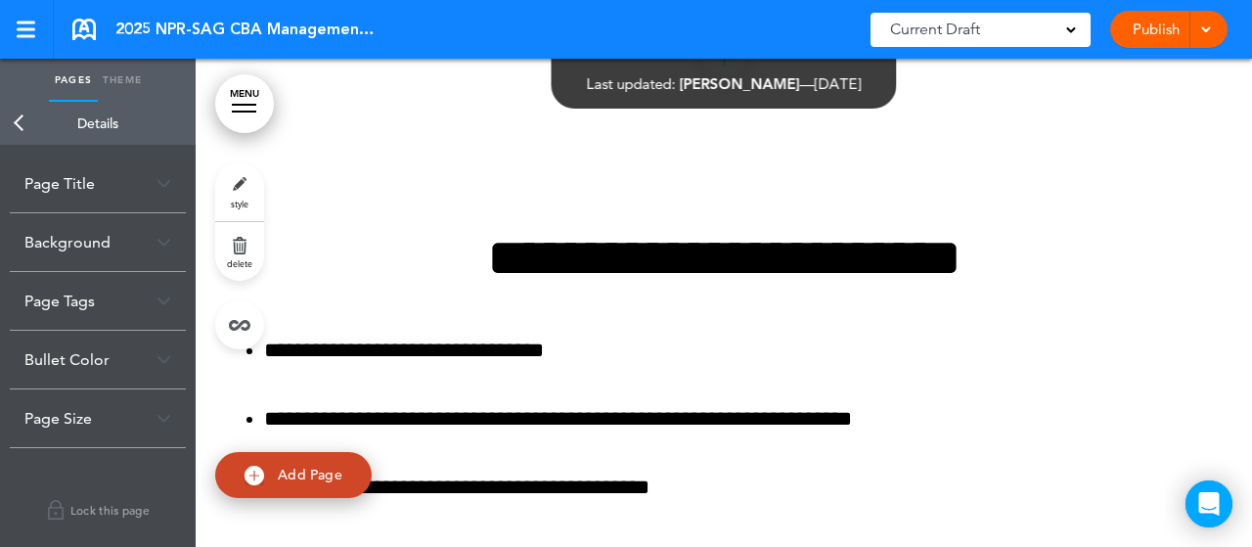
click at [1017, 22] on div "Current Draft" at bounding box center [981, 30] width 220 height 34
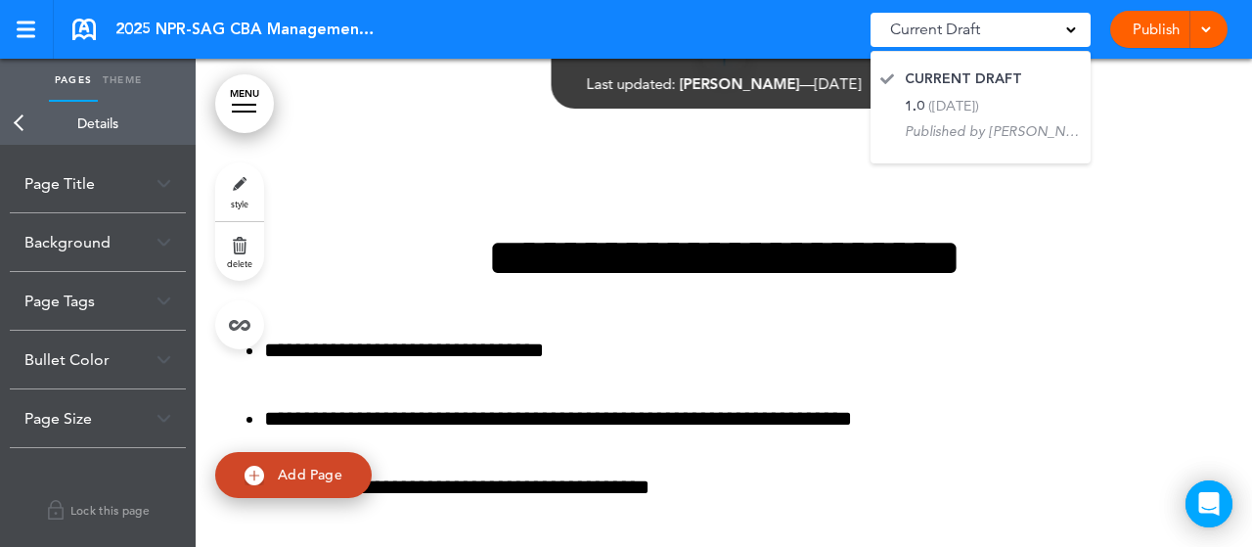
click at [1018, 22] on div "Current Draft" at bounding box center [981, 30] width 220 height 34
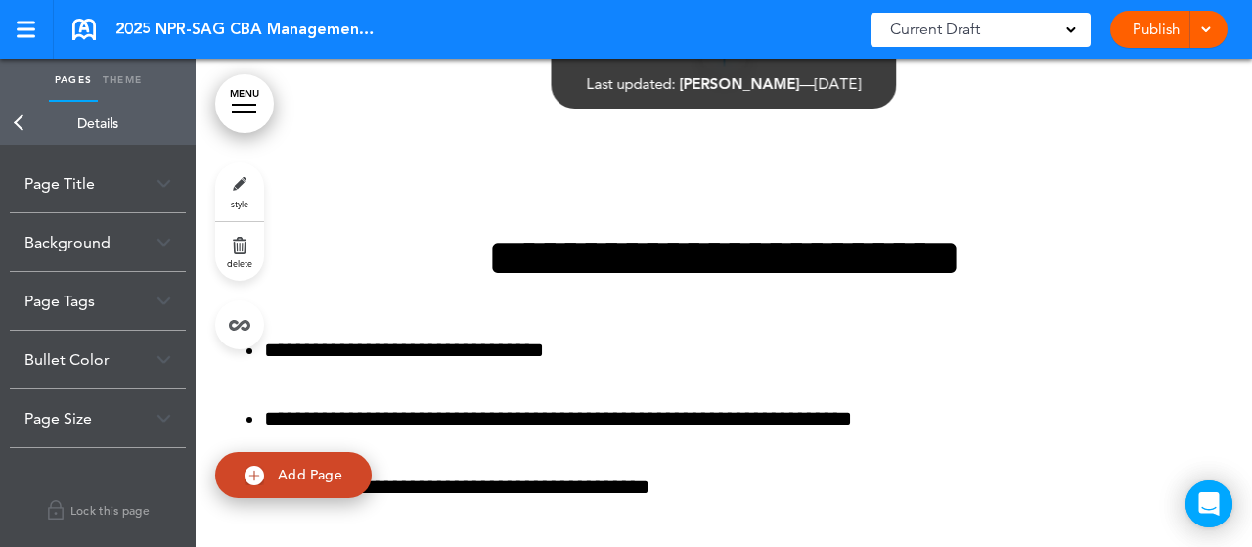
scroll to position [489, 0]
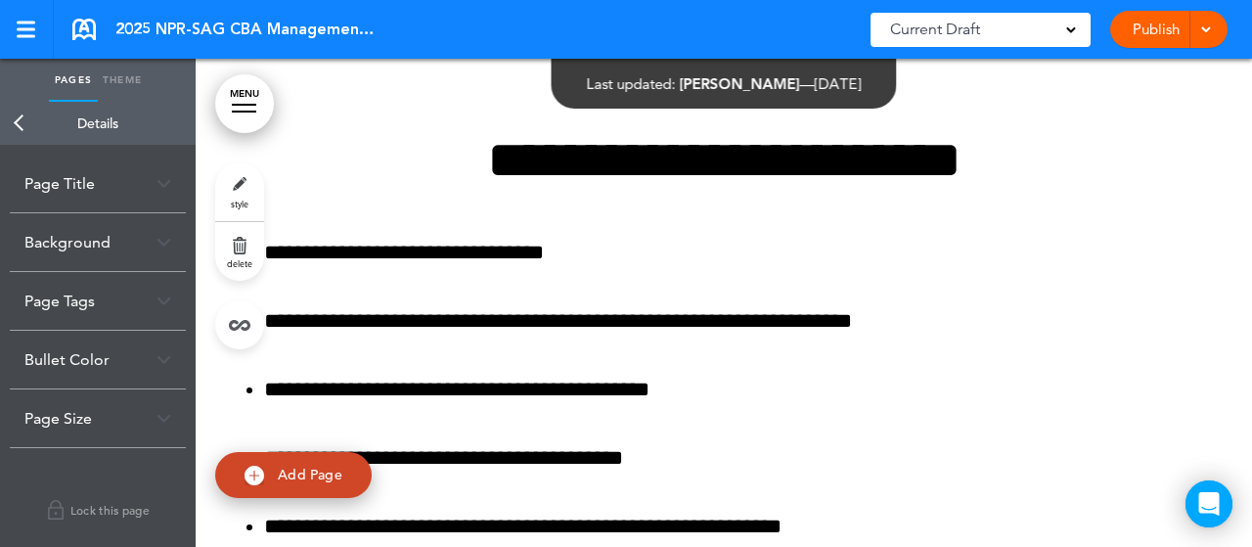
click at [137, 416] on div "Page Size" at bounding box center [98, 418] width 176 height 58
click at [63, 477] on div "Fullscreen Fit-content" at bounding box center [97, 476] width 147 height 59
click at [63, 491] on label "Fit-content" at bounding box center [103, 489] width 117 height 14
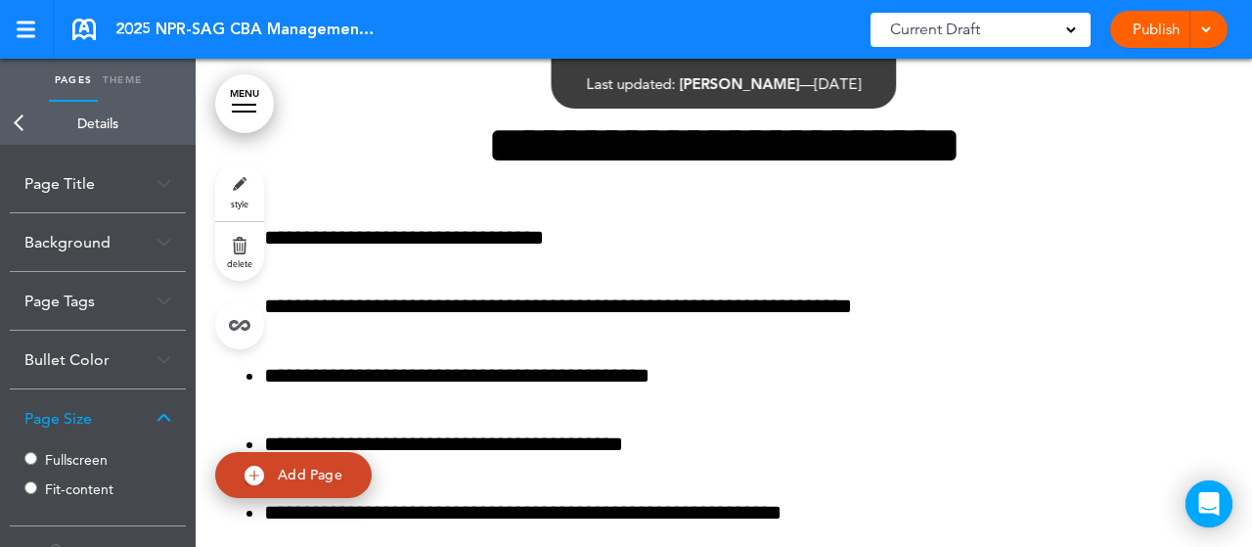
click at [1201, 37] on div at bounding box center [1203, 29] width 20 height 37
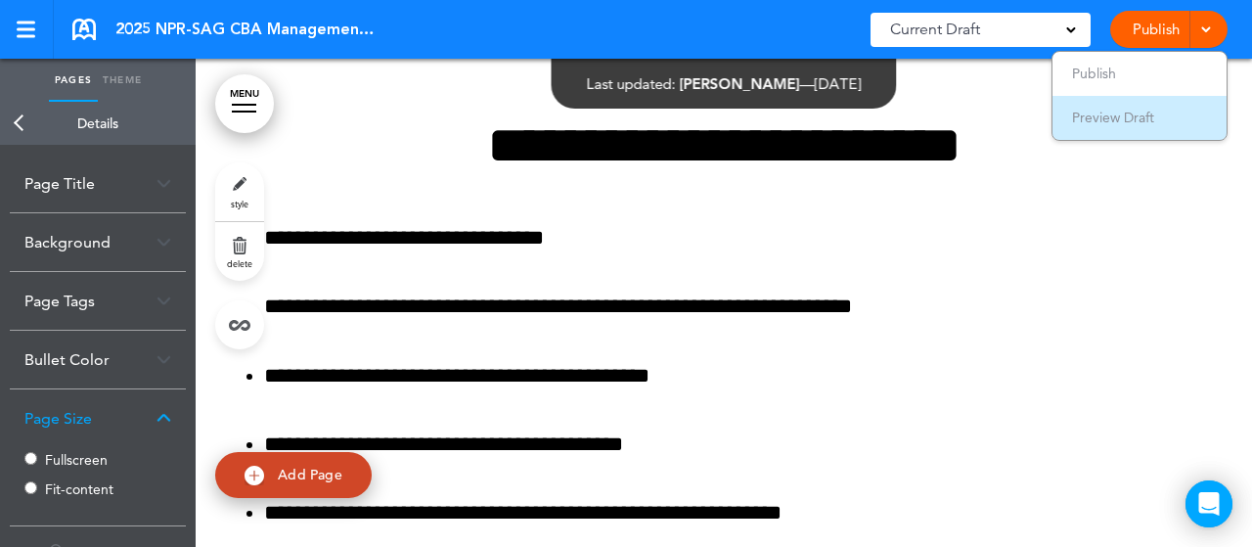
click at [1096, 118] on span "Preview Draft" at bounding box center [1113, 118] width 82 height 18
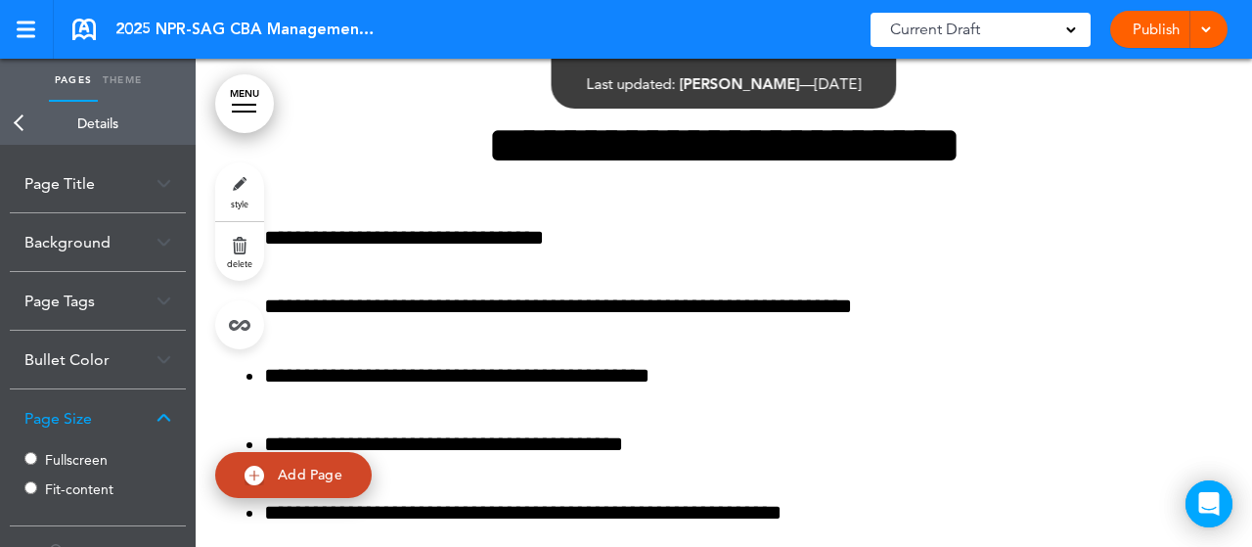
click at [1158, 30] on link "Publish" at bounding box center [1156, 29] width 62 height 37
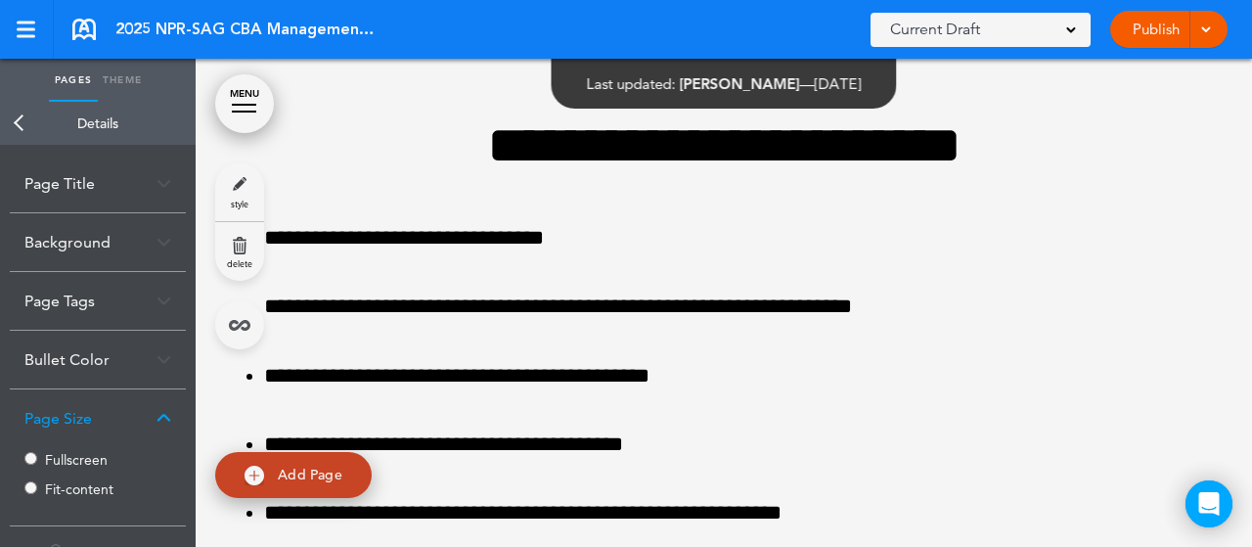
scroll to position [0, 0]
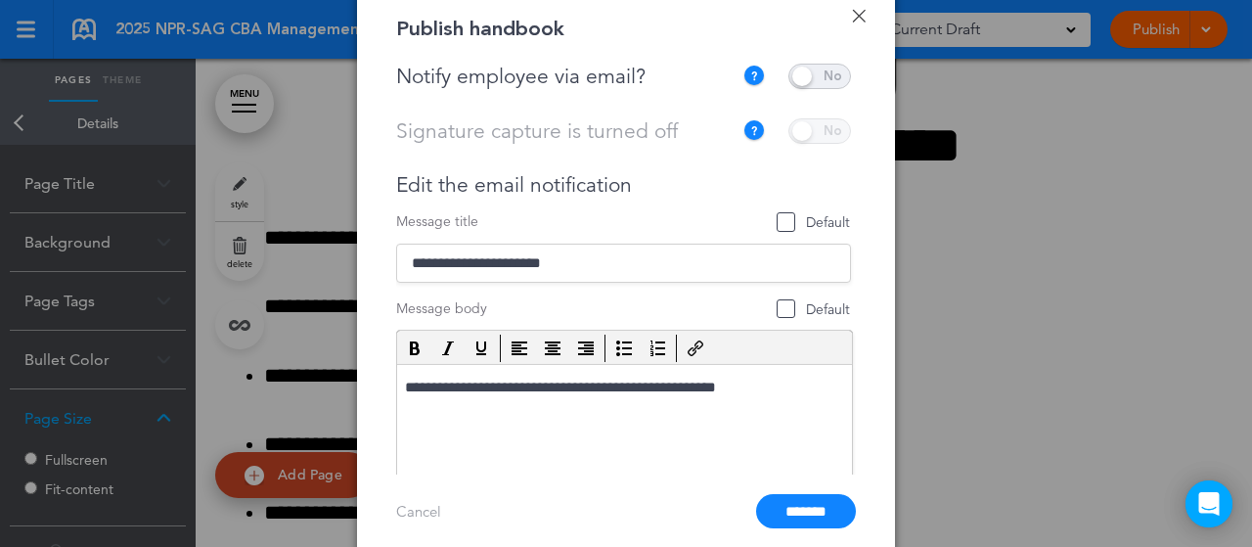
click at [812, 82] on span at bounding box center [819, 76] width 63 height 25
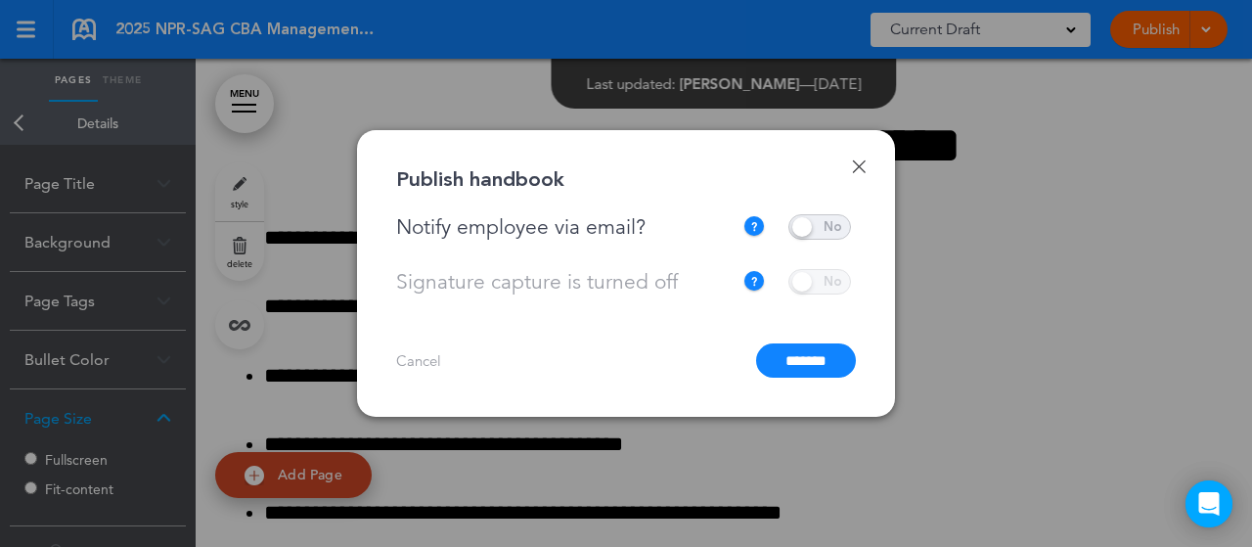
click at [786, 366] on input "*******" at bounding box center [806, 360] width 100 height 34
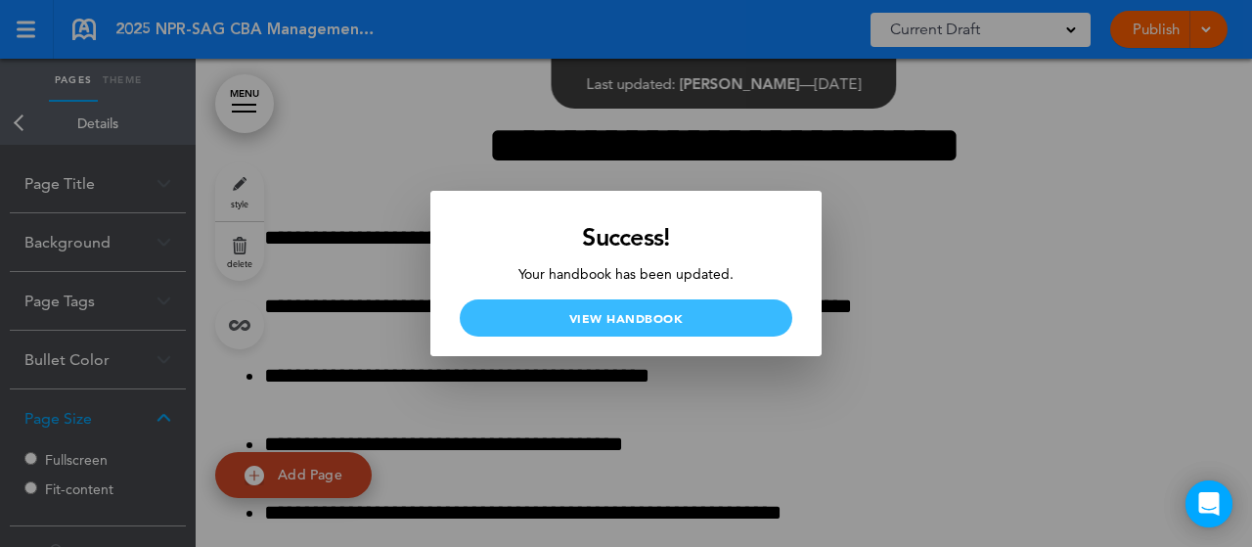
click at [708, 316] on link "View Handbook" at bounding box center [626, 317] width 333 height 37
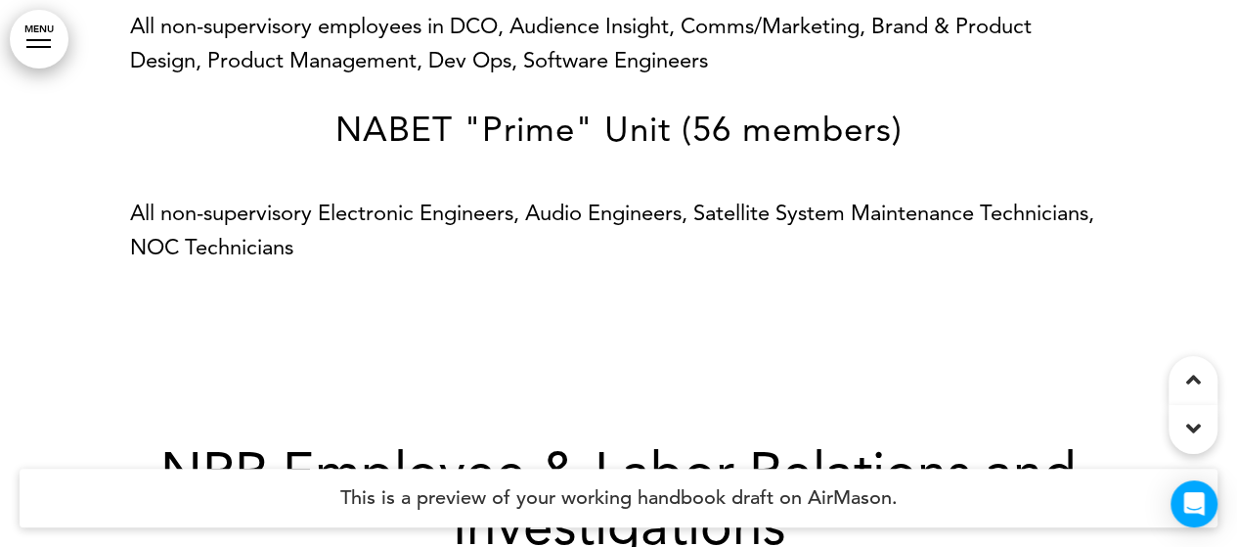
scroll to position [1663, 0]
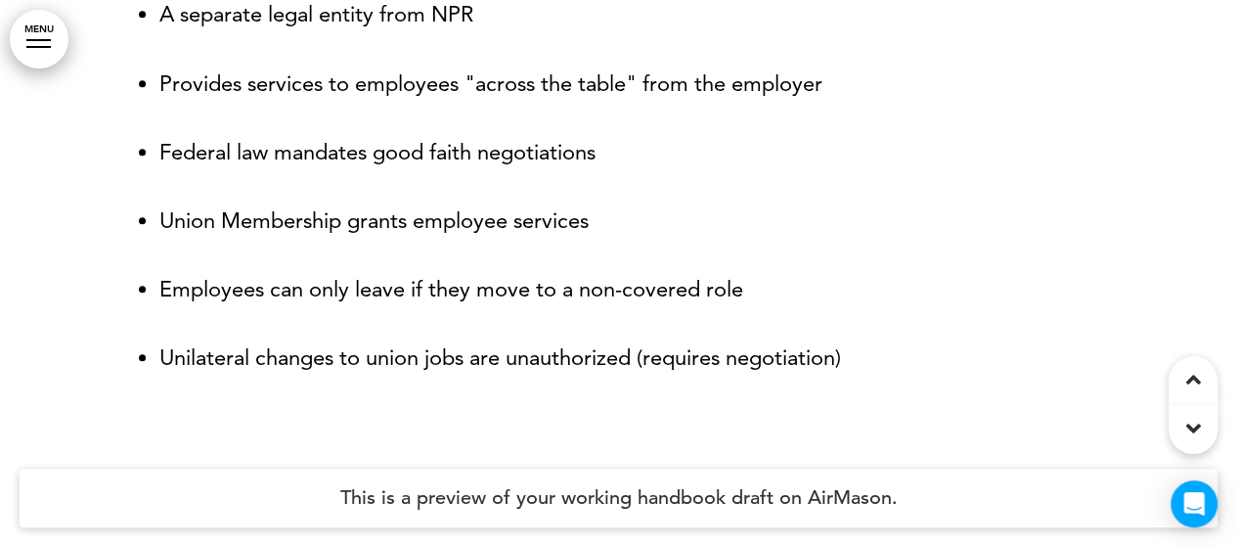
scroll to position [880, 0]
